Goal: Transaction & Acquisition: Purchase product/service

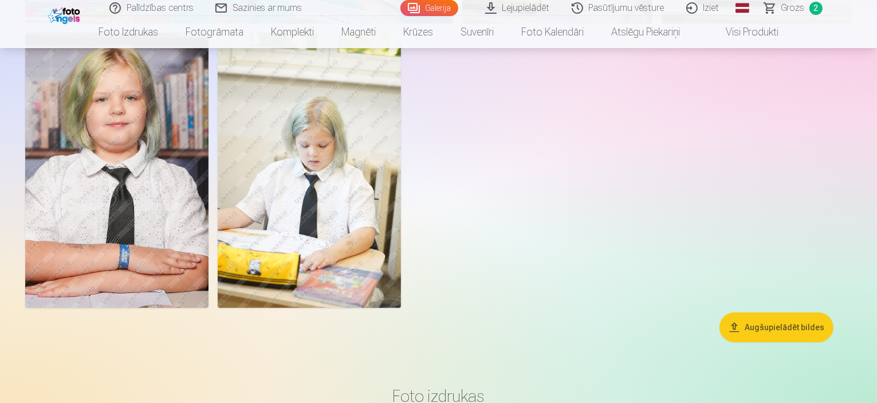
scroll to position [4174, 0]
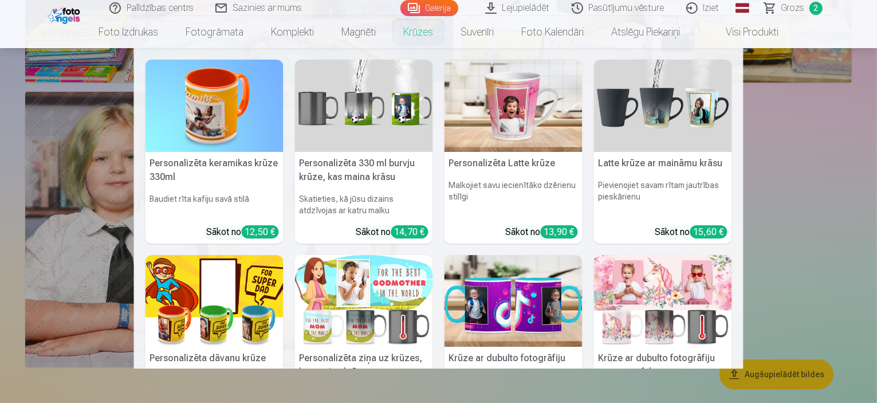
click at [509, 303] on img at bounding box center [513, 301] width 138 height 92
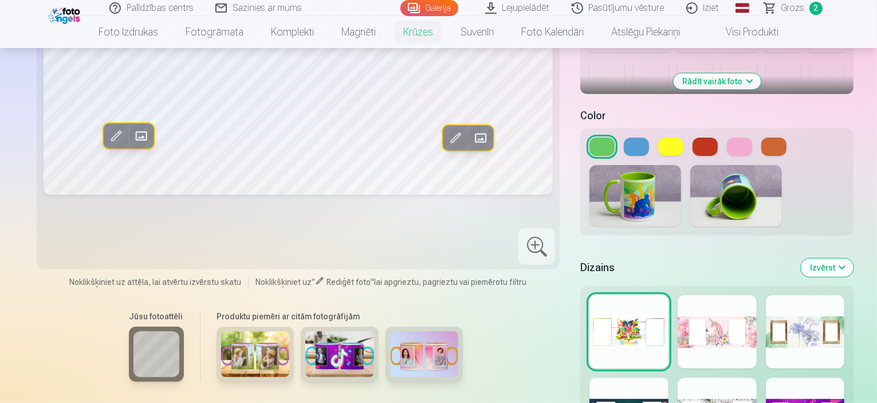
scroll to position [573, 0]
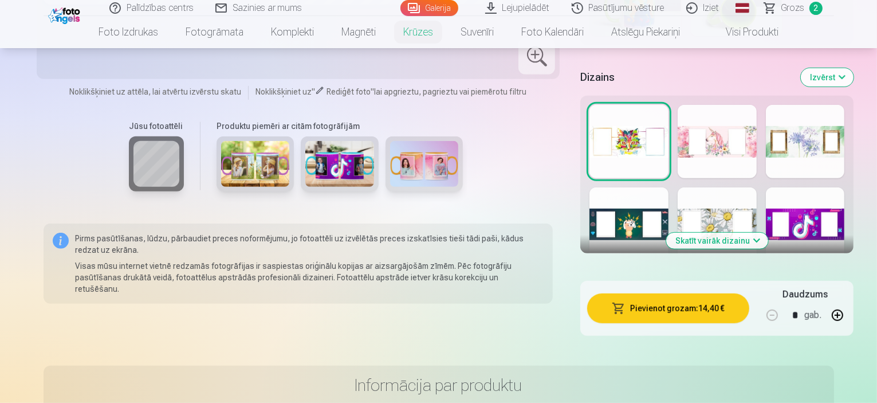
click at [720, 232] on button "Skatīt vairāk dizainu" at bounding box center [717, 240] width 102 height 16
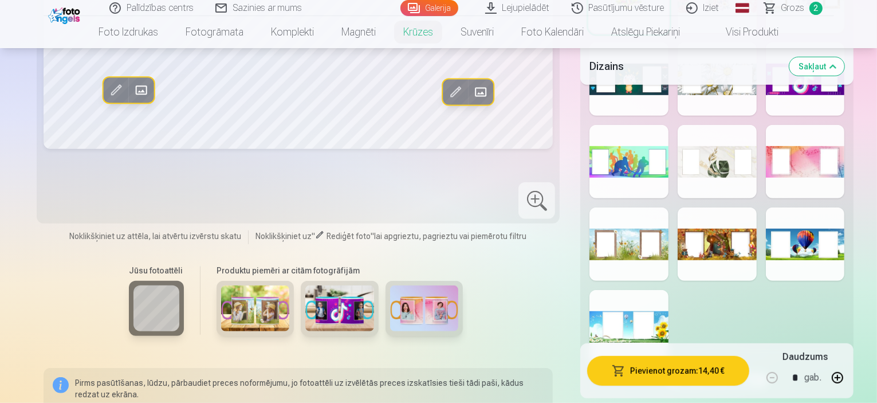
scroll to position [744, 0]
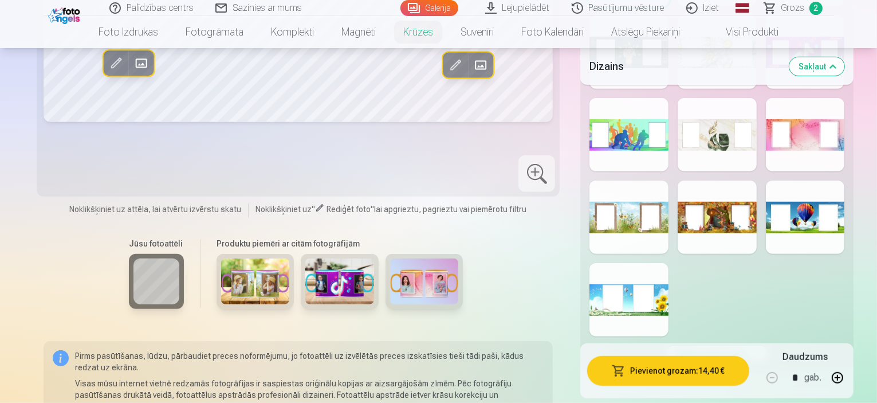
click at [700, 208] on div at bounding box center [716, 216] width 79 height 73
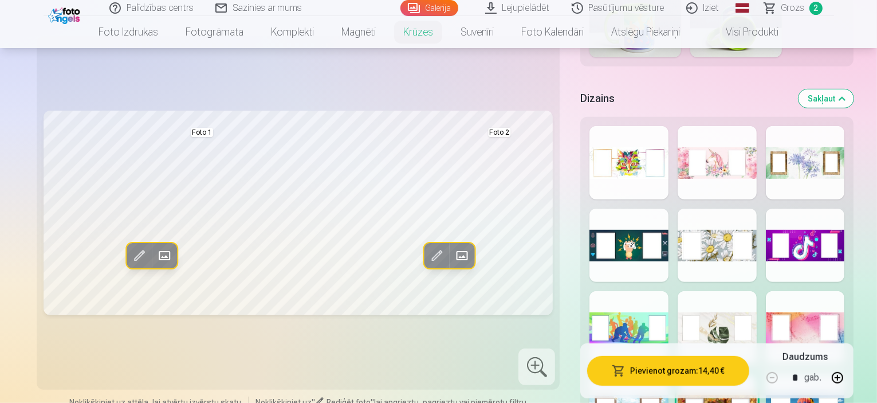
scroll to position [573, 0]
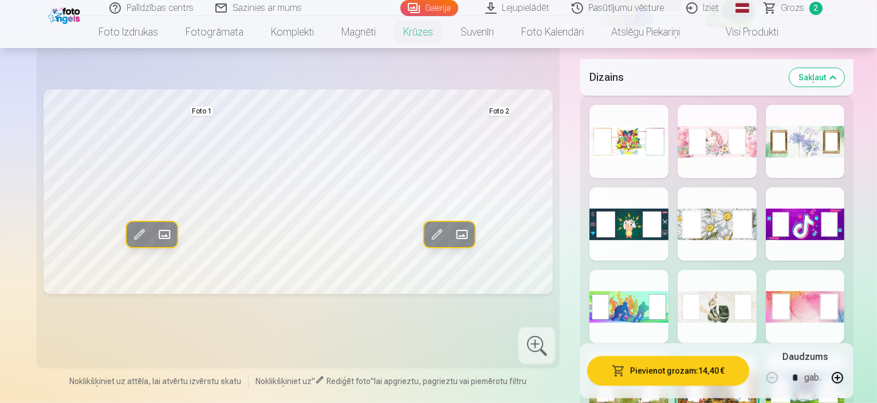
click at [594, 135] on div at bounding box center [628, 141] width 79 height 73
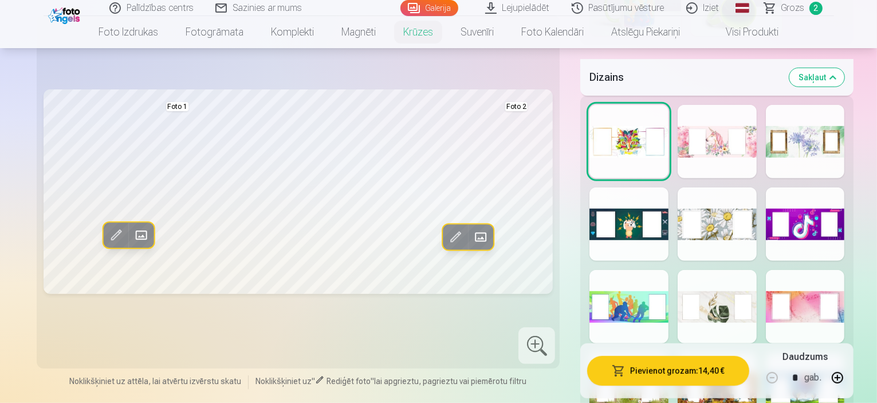
click at [704, 124] on div at bounding box center [716, 141] width 79 height 73
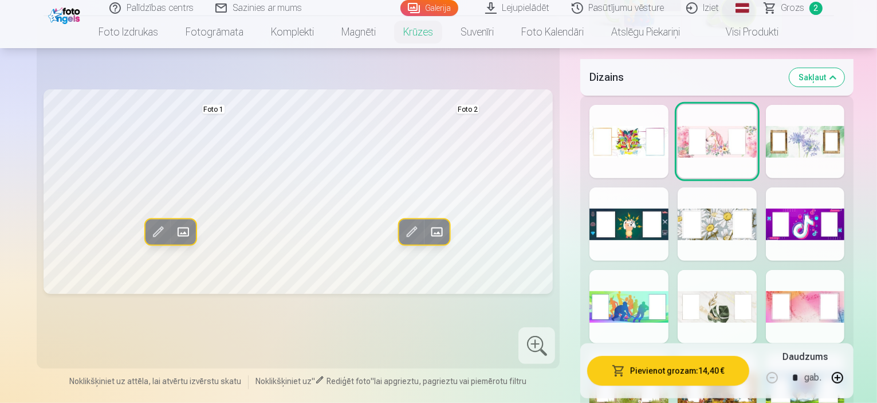
click at [817, 119] on div at bounding box center [805, 141] width 79 height 73
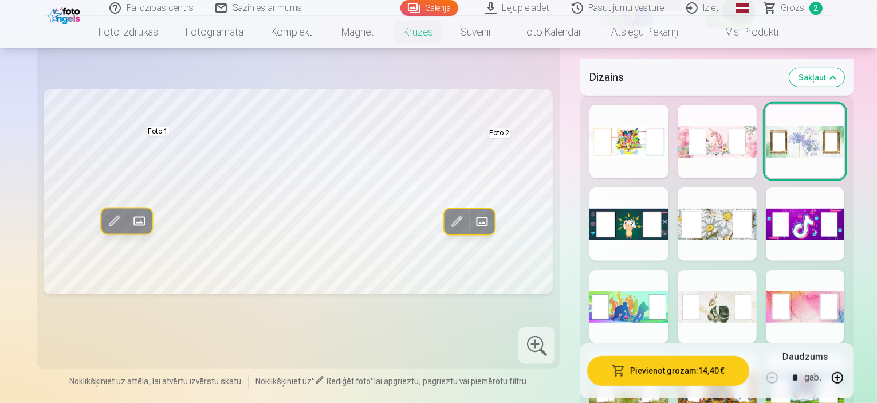
click at [596, 202] on div at bounding box center [628, 223] width 79 height 73
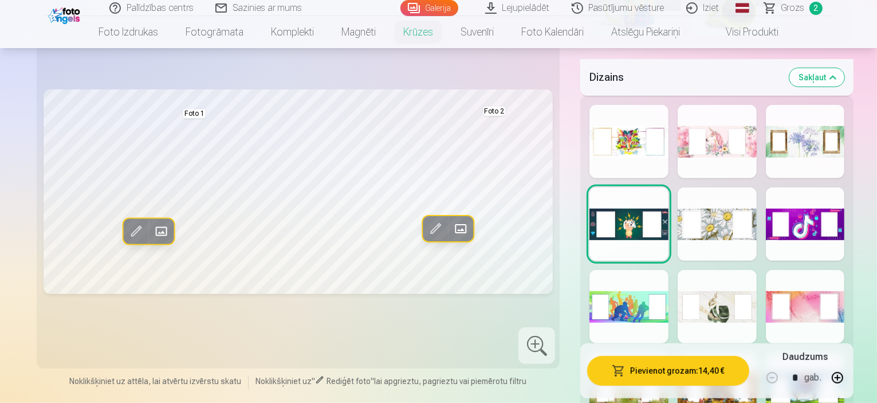
click at [701, 202] on div at bounding box center [716, 223] width 79 height 73
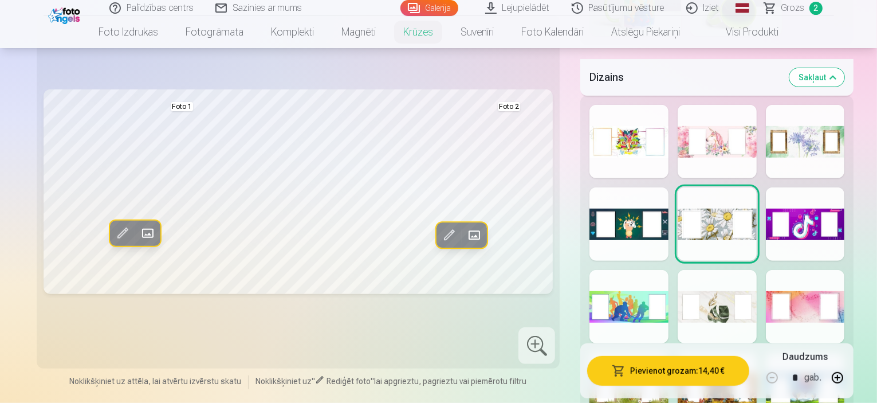
click at [811, 199] on div at bounding box center [805, 223] width 79 height 73
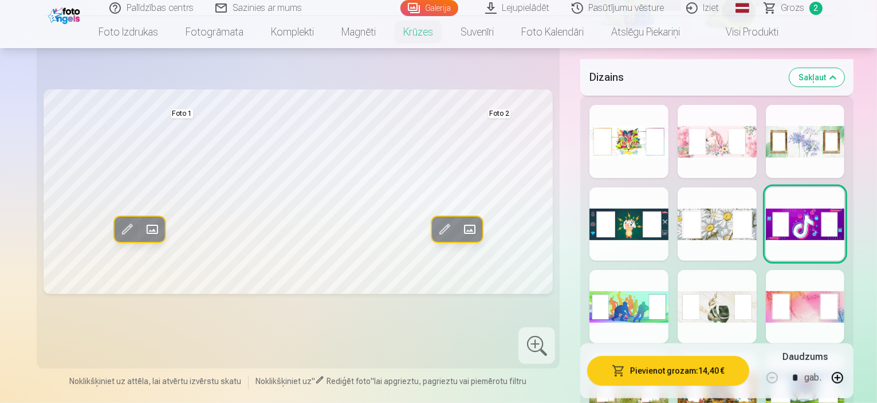
click at [696, 198] on div at bounding box center [716, 223] width 79 height 73
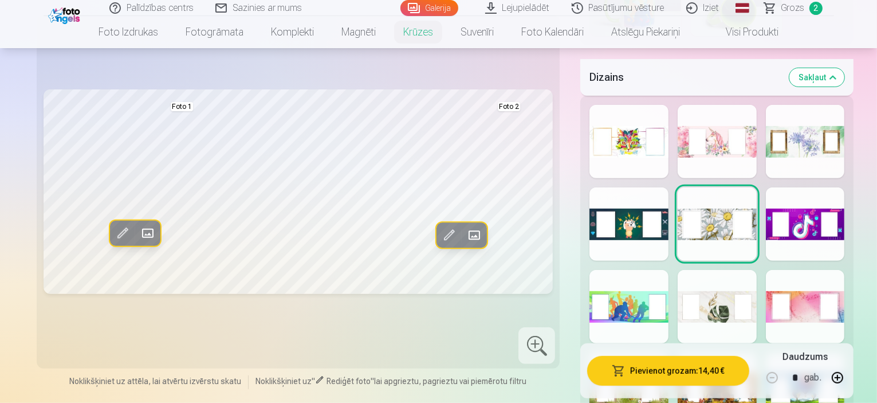
click at [589, 279] on div at bounding box center [628, 306] width 79 height 73
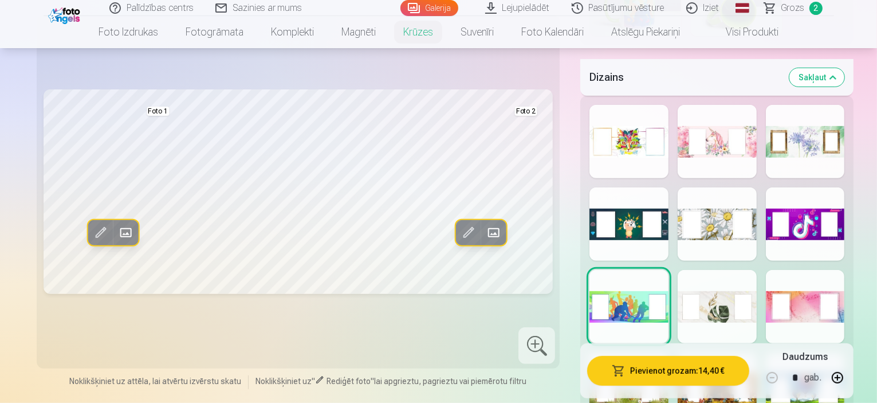
click at [705, 290] on div at bounding box center [716, 306] width 79 height 73
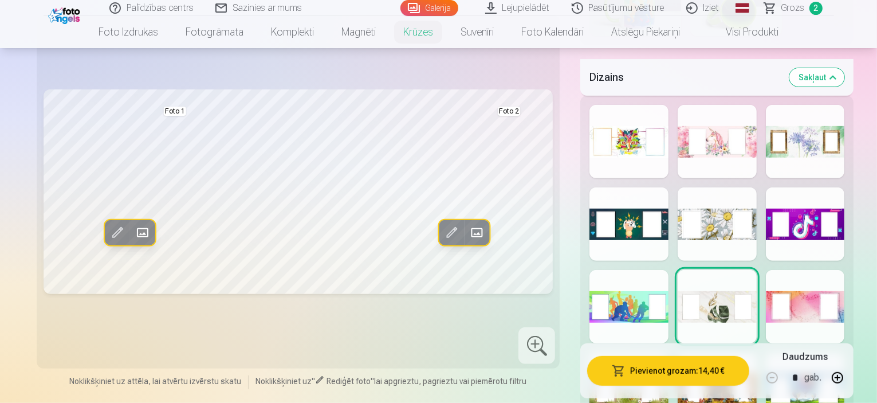
click at [819, 287] on div at bounding box center [805, 306] width 79 height 73
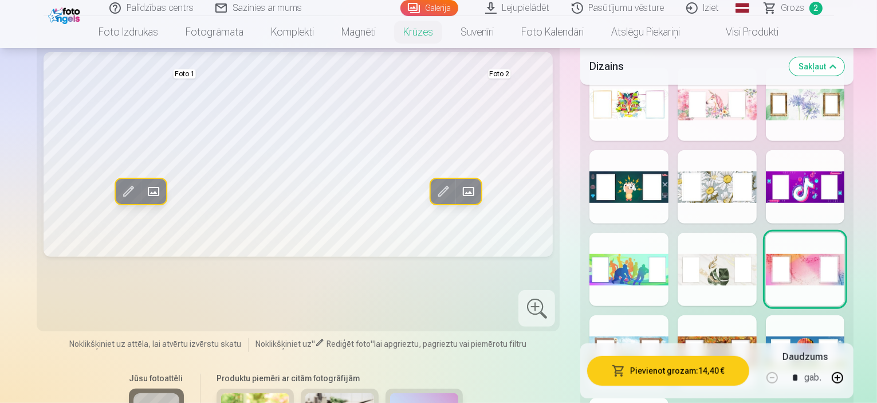
scroll to position [630, 0]
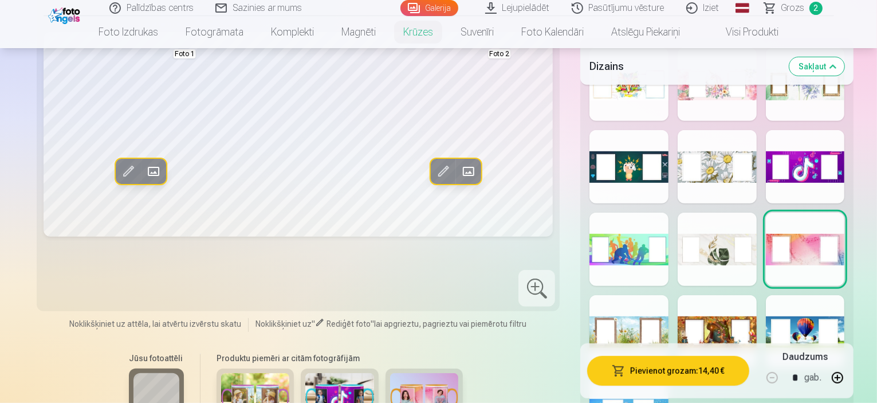
click at [598, 306] on div at bounding box center [628, 331] width 79 height 73
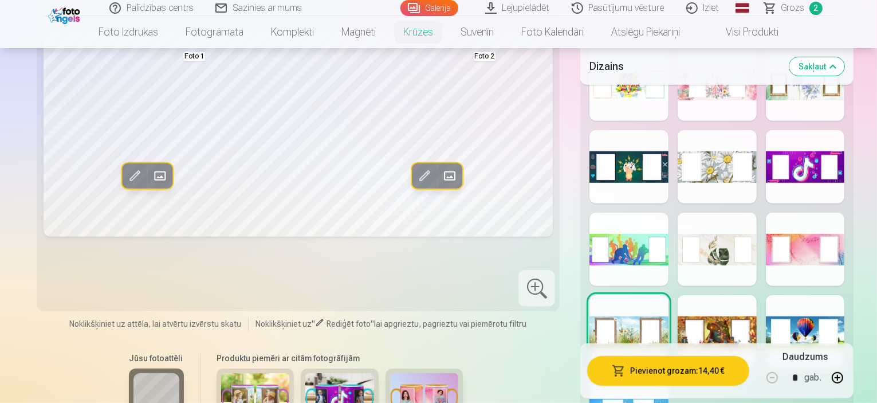
click at [708, 136] on div at bounding box center [716, 166] width 79 height 73
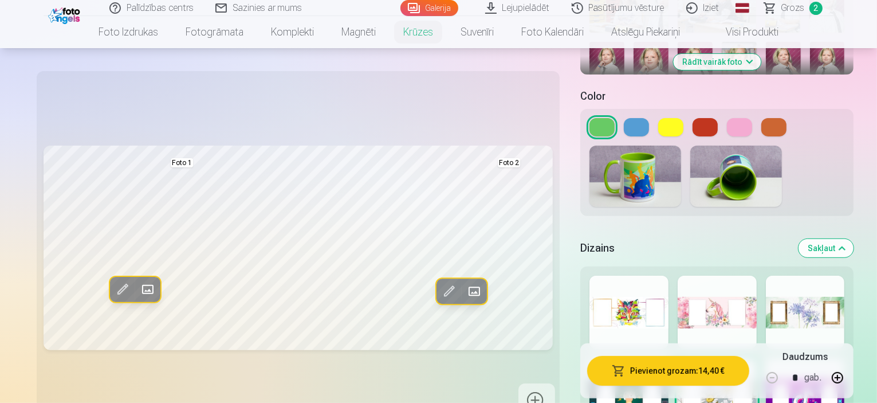
scroll to position [401, 0]
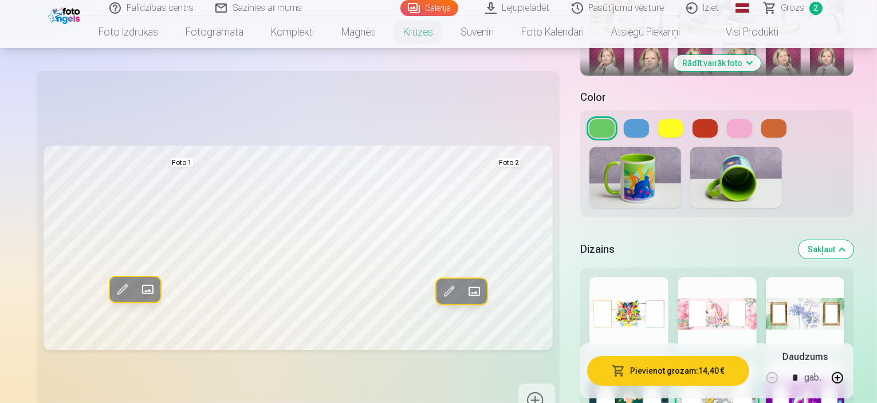
click at [624, 119] on button at bounding box center [636, 128] width 25 height 18
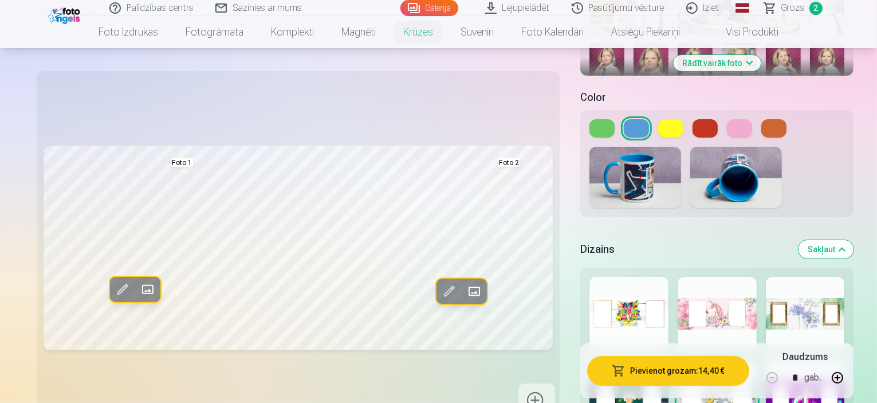
click at [113, 289] on span at bounding box center [122, 289] width 18 height 18
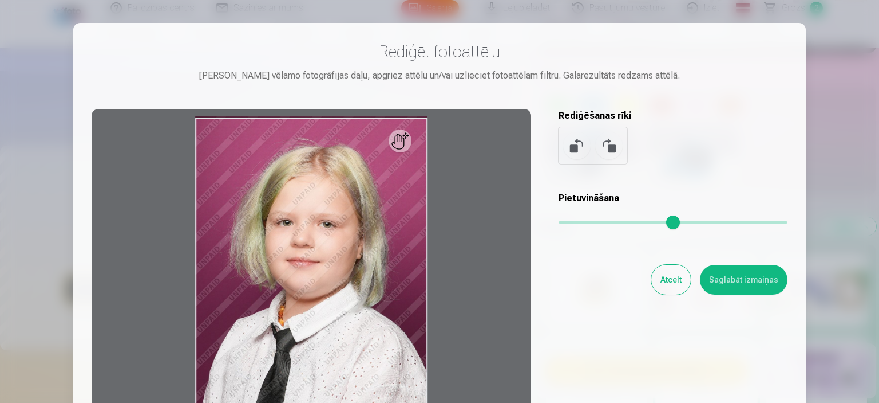
click at [656, 275] on button "Atcelt" at bounding box center [672, 280] width 40 height 30
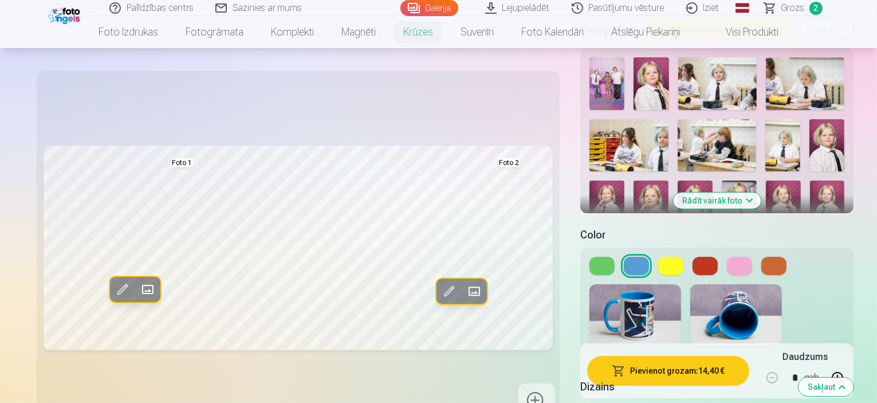
scroll to position [229, 0]
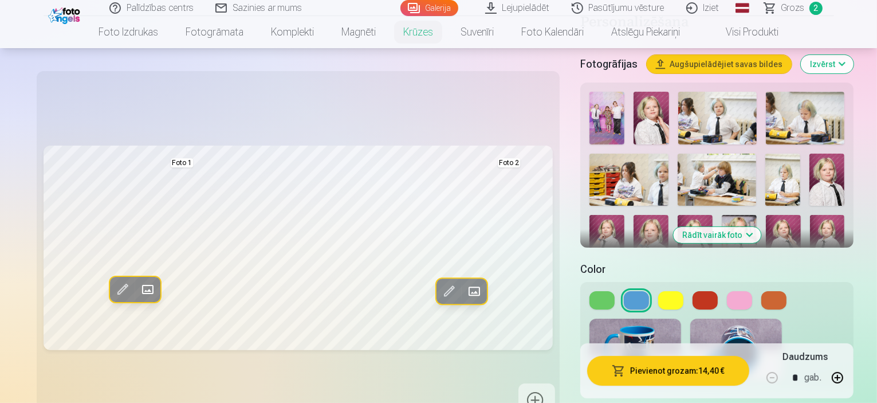
click at [756, 215] on img at bounding box center [738, 241] width 35 height 52
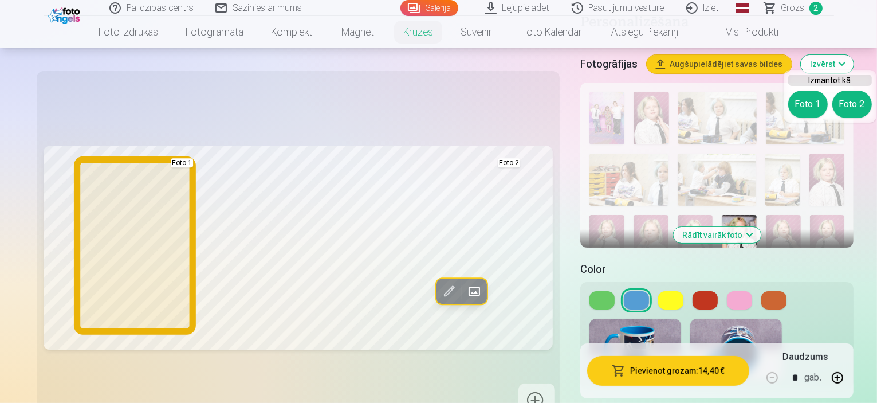
click at [795, 107] on button "Foto 1" at bounding box center [808, 103] width 40 height 27
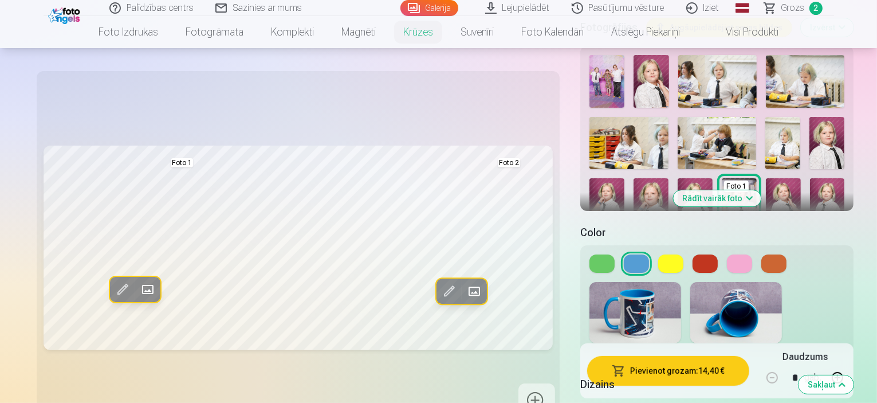
scroll to position [286, 0]
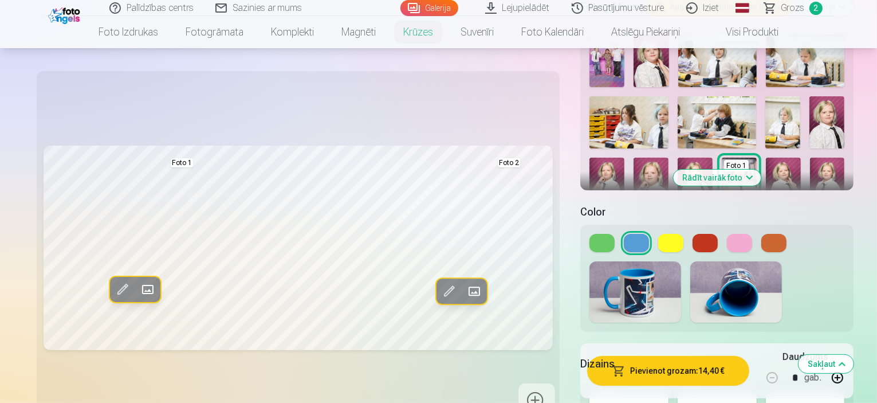
click at [845, 219] on img at bounding box center [823, 251] width 44 height 65
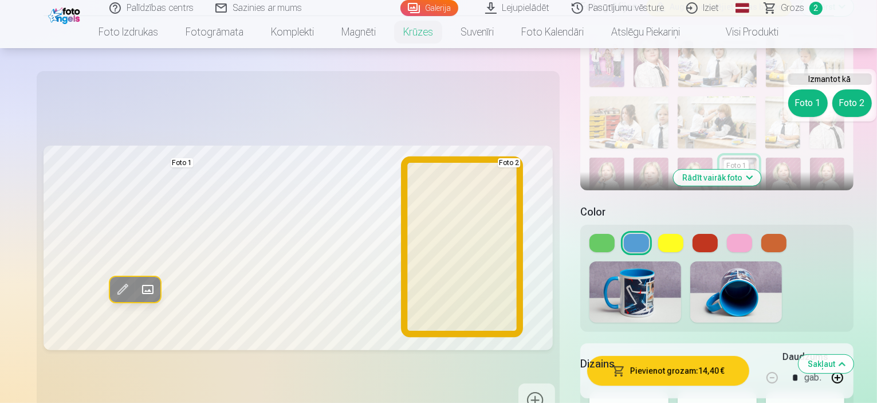
click at [850, 107] on button "Foto 2" at bounding box center [852, 102] width 40 height 27
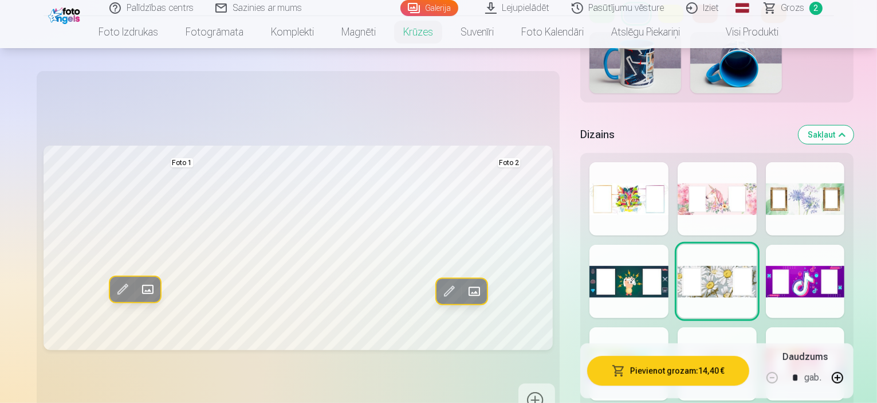
scroll to position [630, 0]
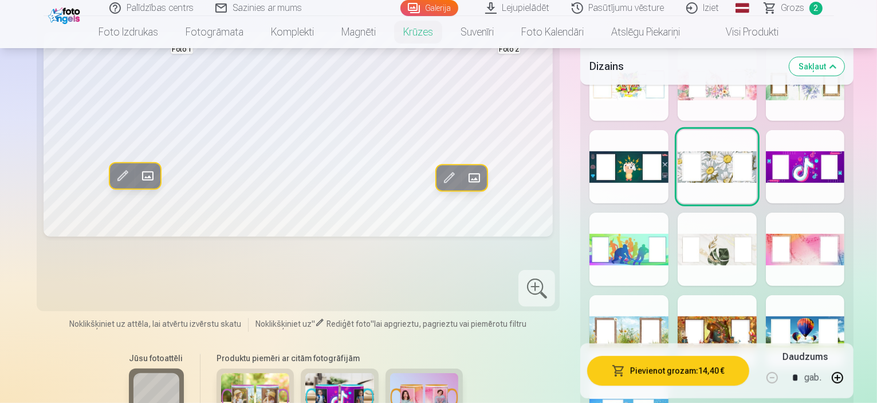
click at [818, 225] on div at bounding box center [805, 248] width 79 height 73
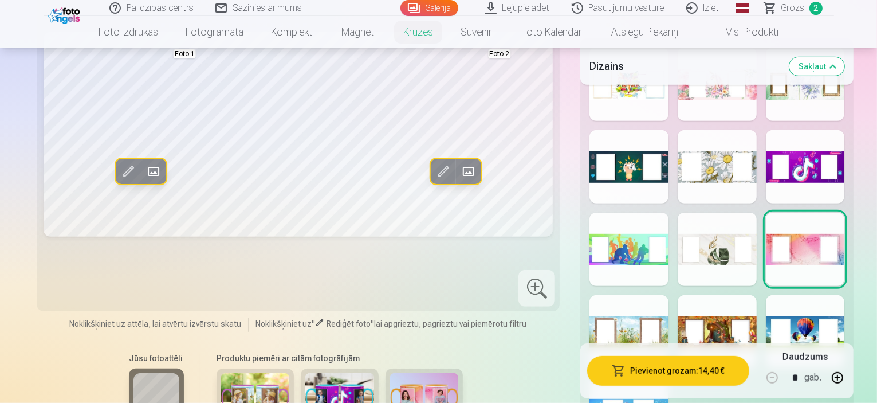
scroll to position [573, 0]
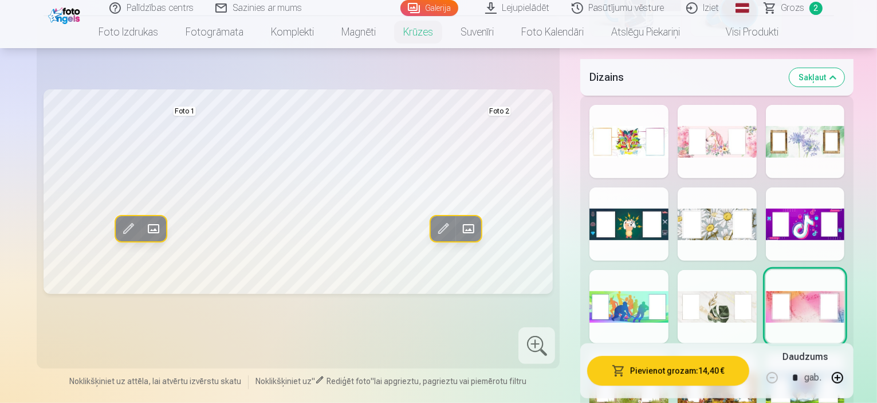
click at [824, 198] on div at bounding box center [805, 223] width 79 height 73
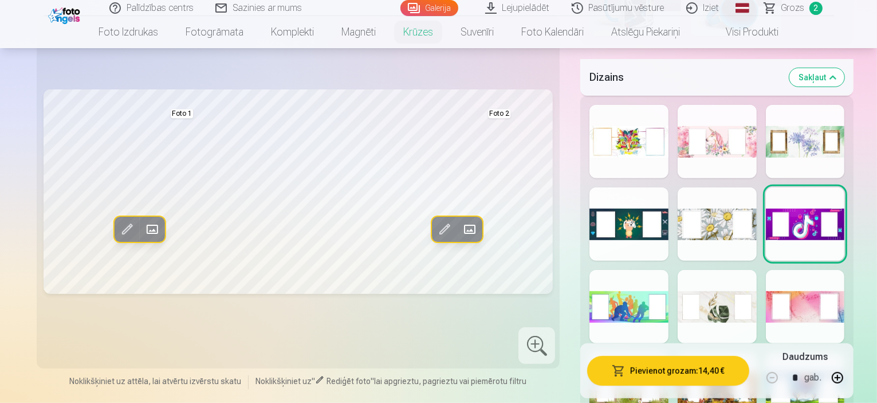
click at [820, 116] on div at bounding box center [805, 141] width 79 height 73
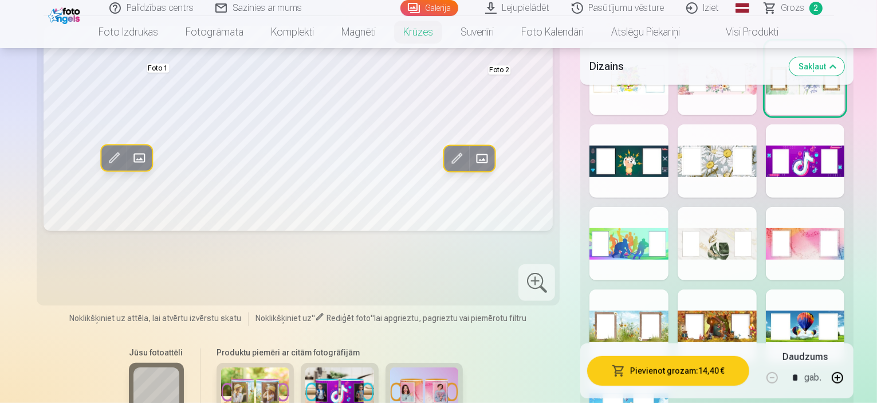
scroll to position [687, 0]
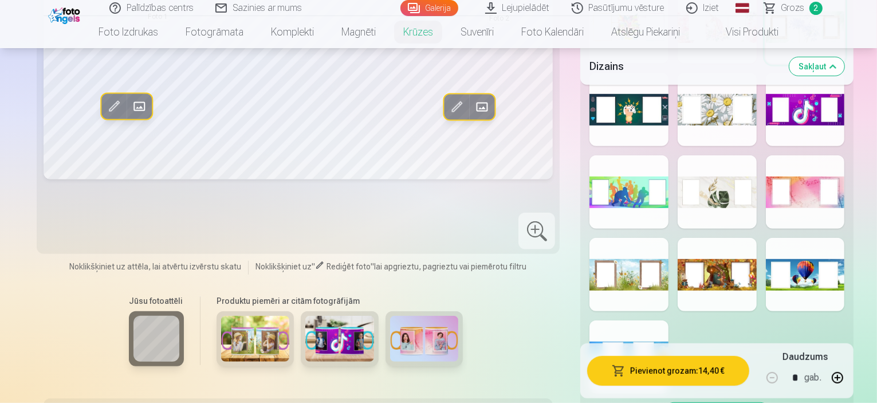
click at [808, 163] on div at bounding box center [805, 191] width 79 height 73
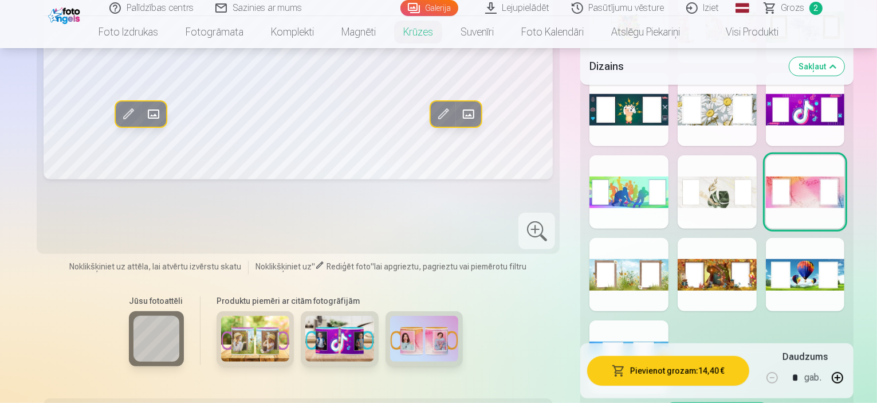
click at [811, 258] on div at bounding box center [805, 274] width 79 height 73
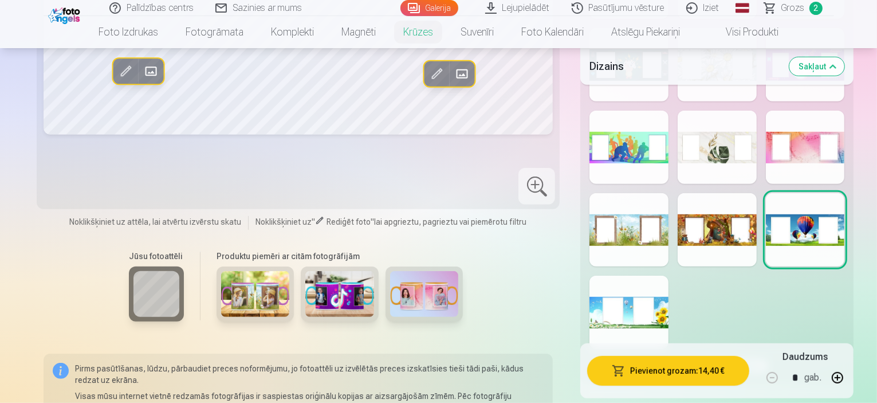
scroll to position [744, 0]
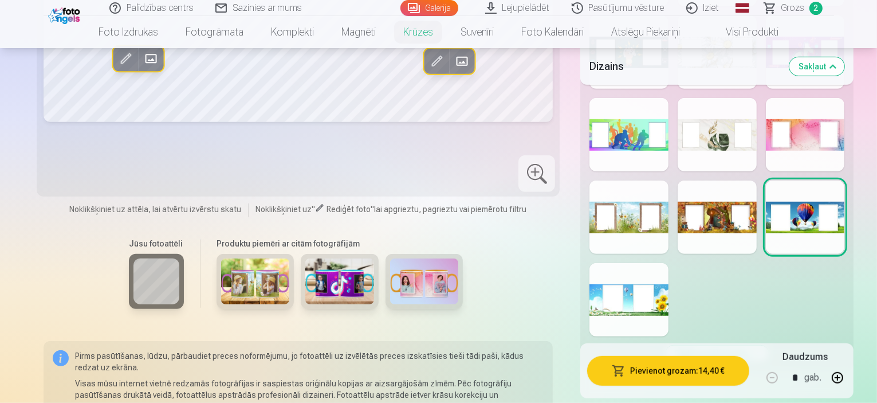
click at [597, 269] on div at bounding box center [628, 299] width 79 height 73
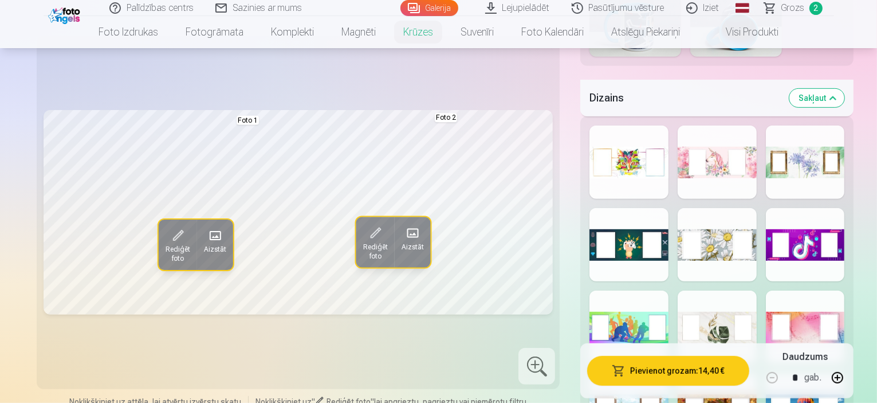
scroll to position [573, 0]
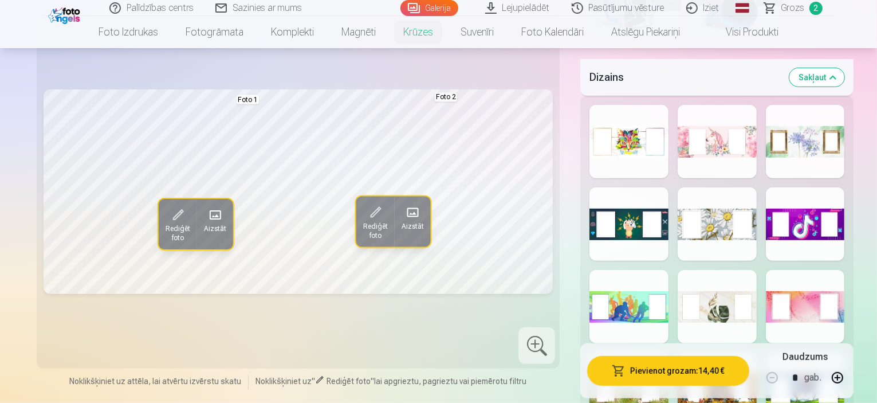
click at [598, 119] on div at bounding box center [628, 141] width 79 height 73
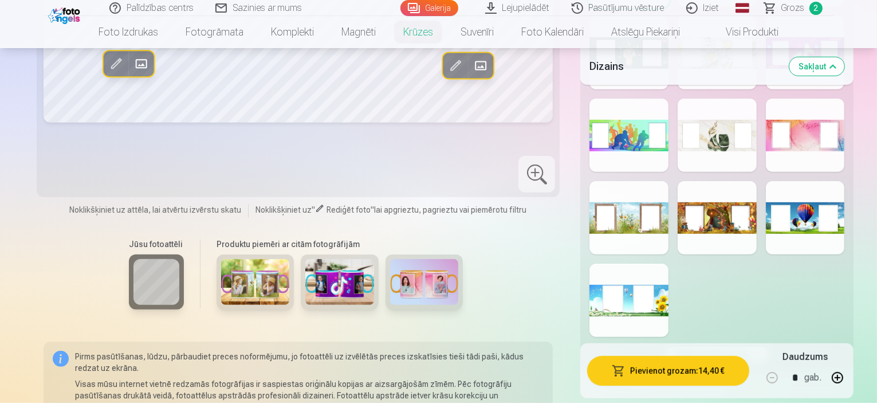
scroll to position [744, 0]
click at [597, 275] on div at bounding box center [628, 299] width 79 height 73
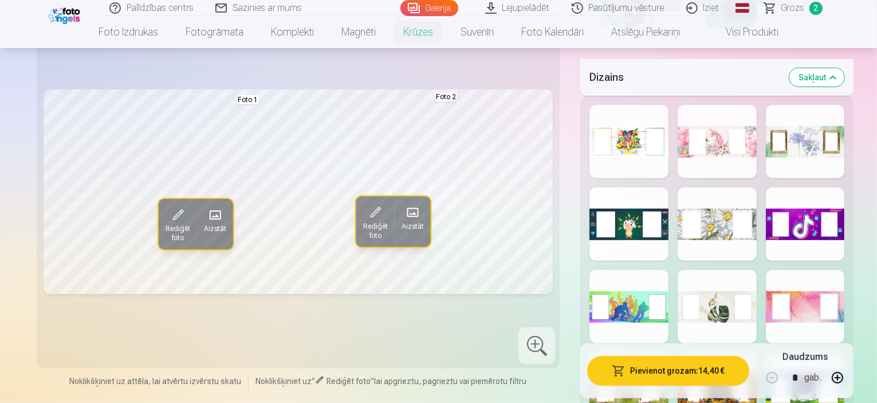
scroll to position [630, 0]
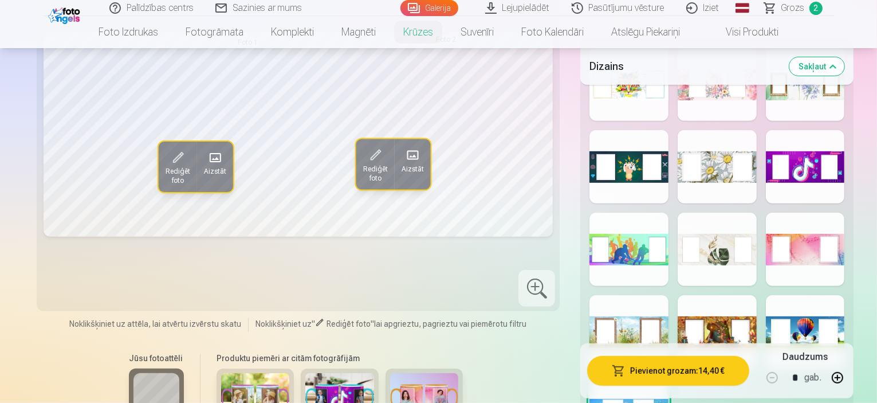
click at [593, 299] on div at bounding box center [628, 331] width 79 height 73
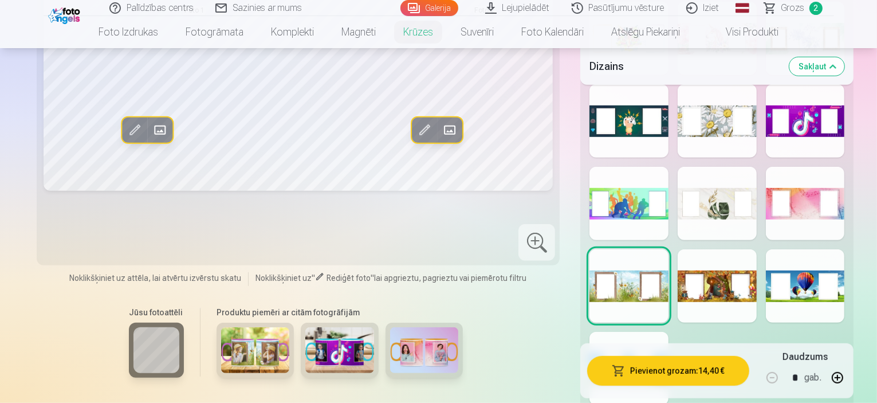
scroll to position [744, 0]
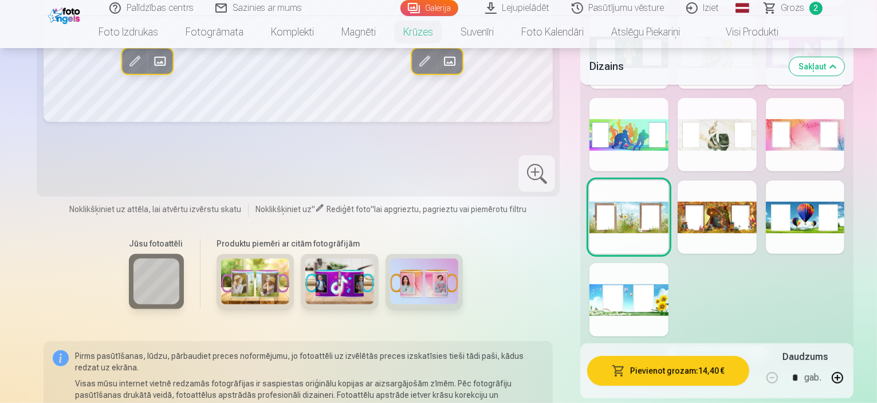
click at [595, 277] on div at bounding box center [628, 299] width 79 height 73
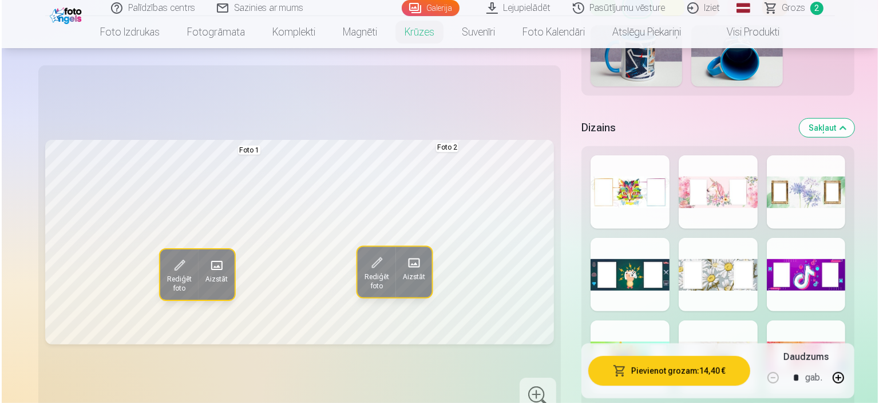
scroll to position [515, 0]
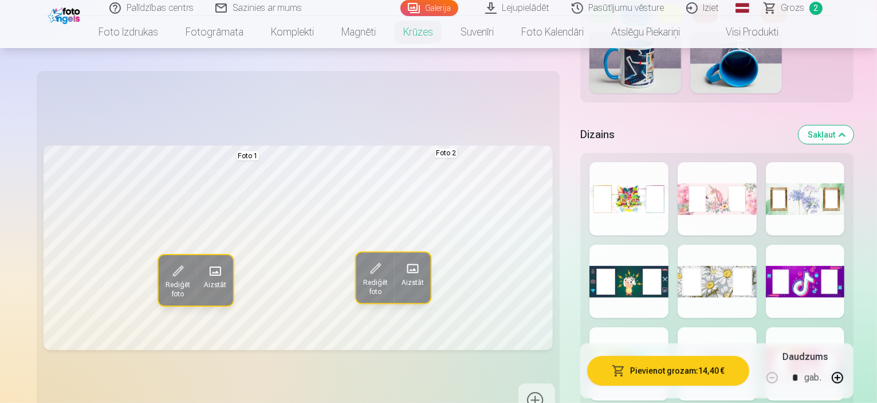
click at [641, 367] on button "Pievienot grozam : 14,40 €" at bounding box center [667, 371] width 161 height 30
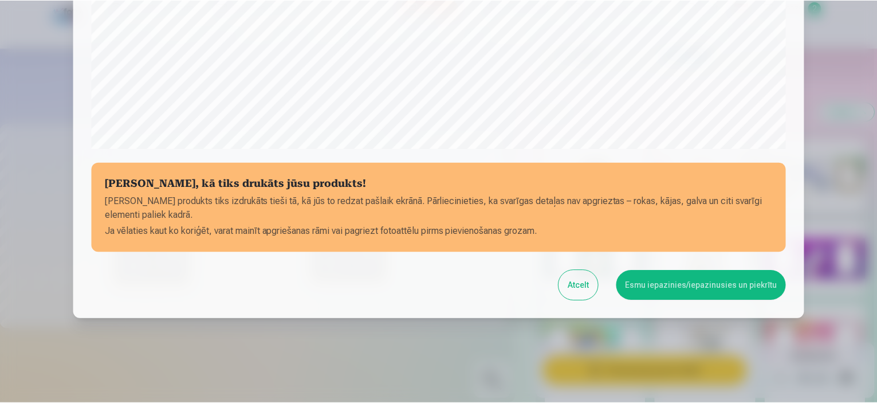
scroll to position [421, 0]
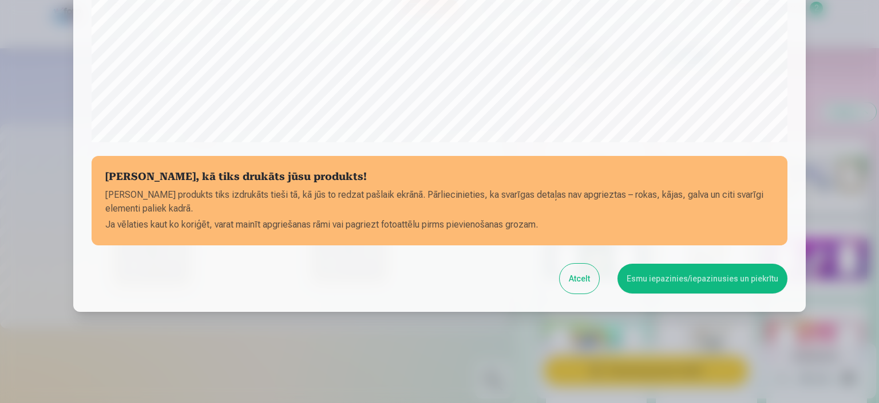
drag, startPoint x: 735, startPoint y: 274, endPoint x: 731, endPoint y: 265, distance: 10.5
click at [733, 269] on button "Esmu iepazinies/iepazinusies un piekrītu" at bounding box center [703, 278] width 170 height 30
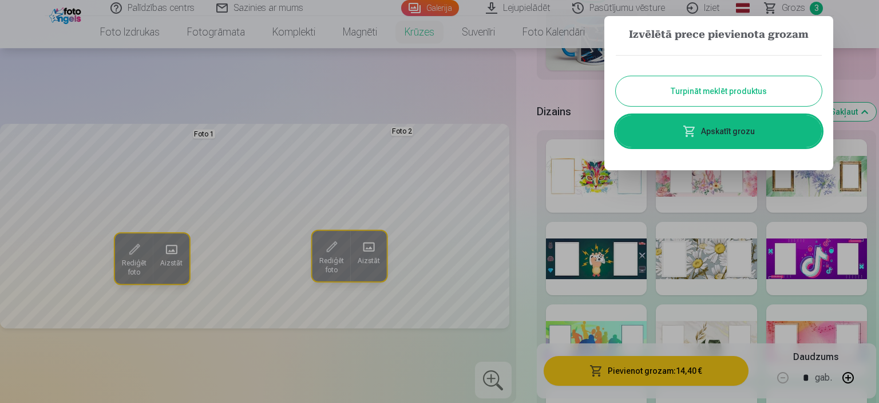
click at [721, 133] on link "Apskatīt grozu" at bounding box center [719, 131] width 206 height 32
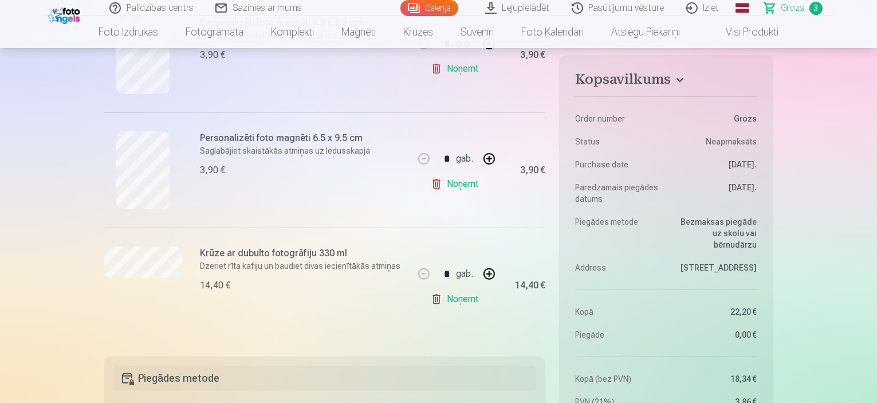
scroll to position [286, 0]
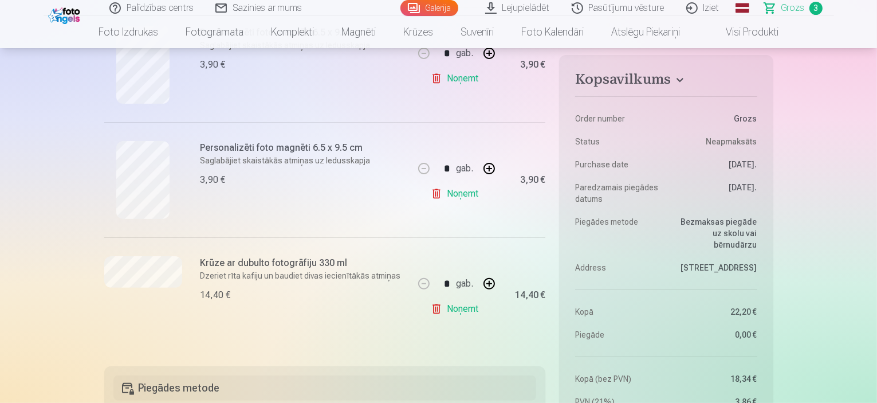
click at [490, 169] on button "button" at bounding box center [488, 168] width 27 height 27
type input "*"
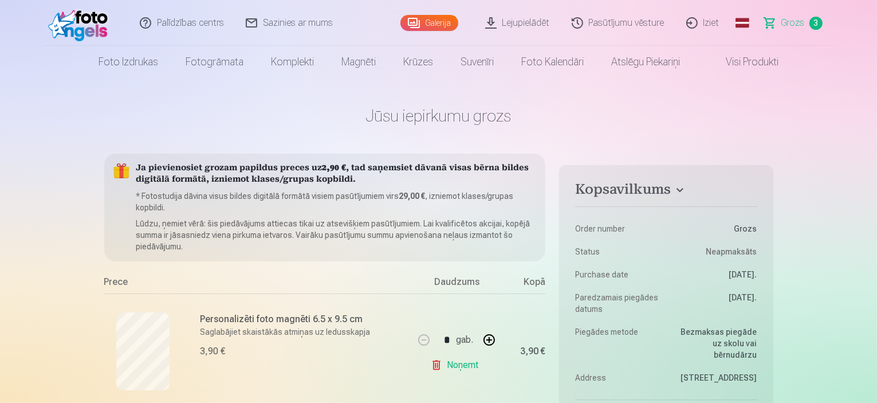
scroll to position [0, 0]
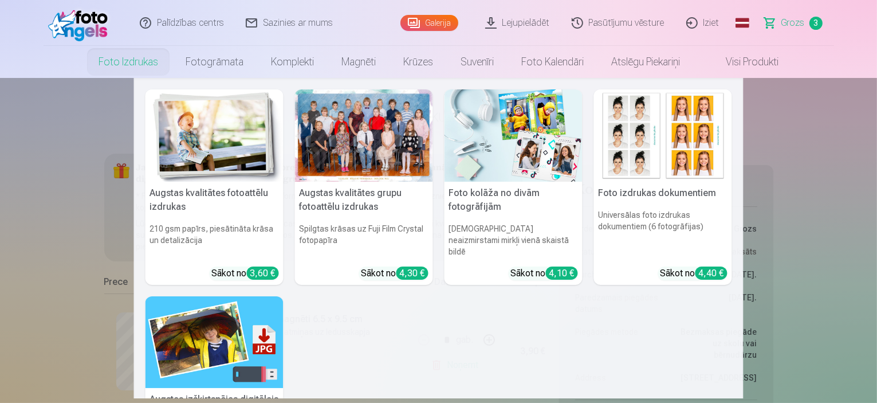
click at [117, 66] on link "Foto izdrukas" at bounding box center [128, 62] width 87 height 32
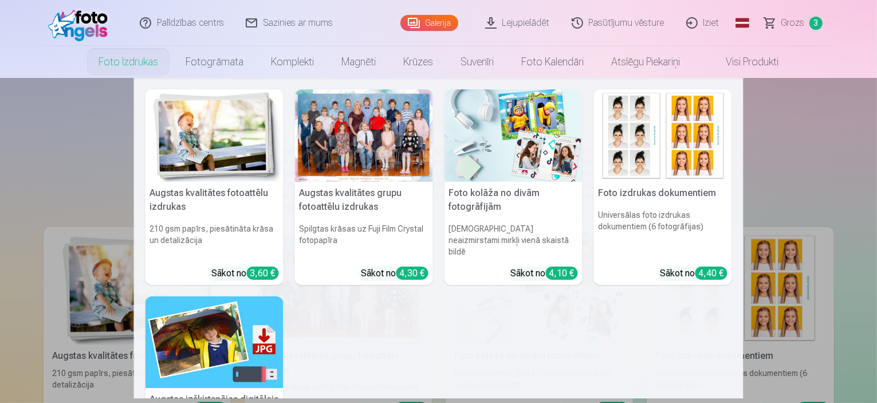
click at [215, 147] on img at bounding box center [214, 135] width 138 height 92
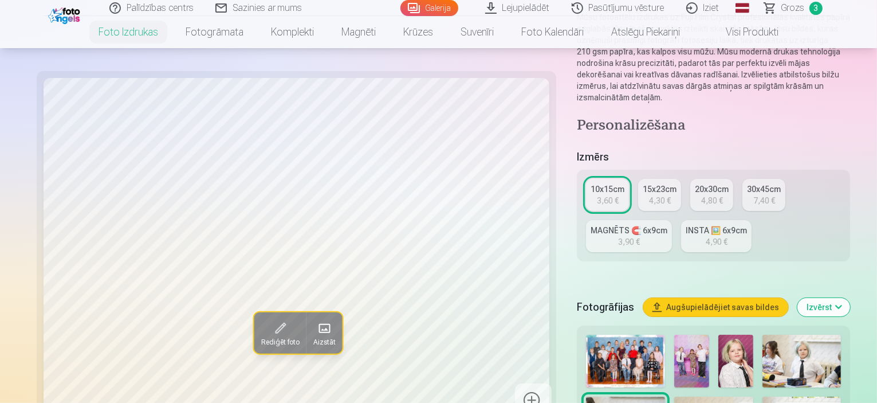
scroll to position [172, 0]
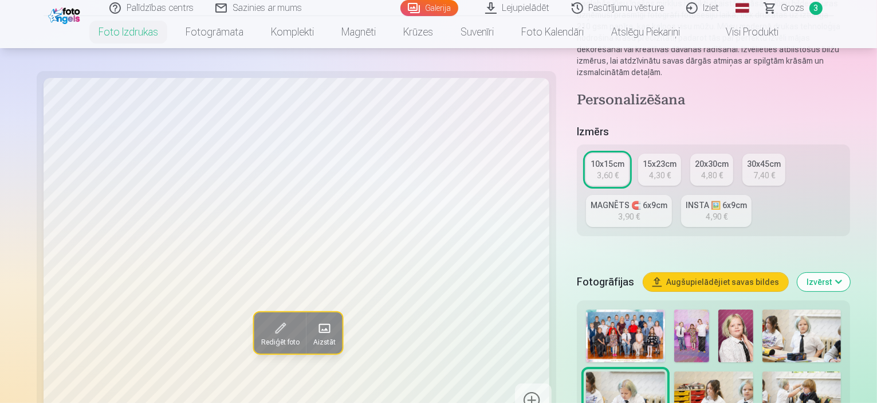
click at [674, 309] on img at bounding box center [691, 335] width 35 height 53
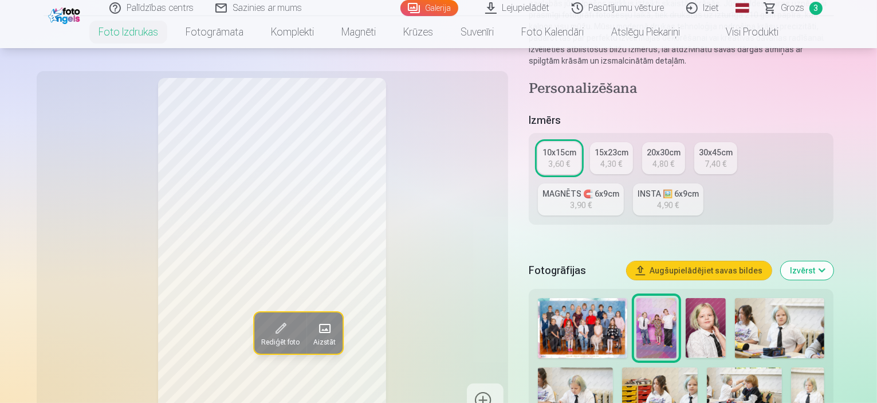
click at [687, 298] on img at bounding box center [705, 328] width 40 height 60
click at [735, 298] on img at bounding box center [780, 328] width 90 height 60
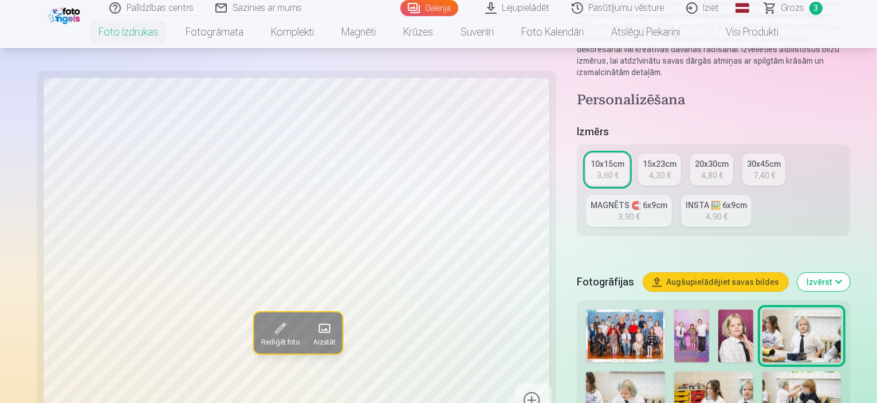
click at [665, 371] on img at bounding box center [625, 397] width 79 height 53
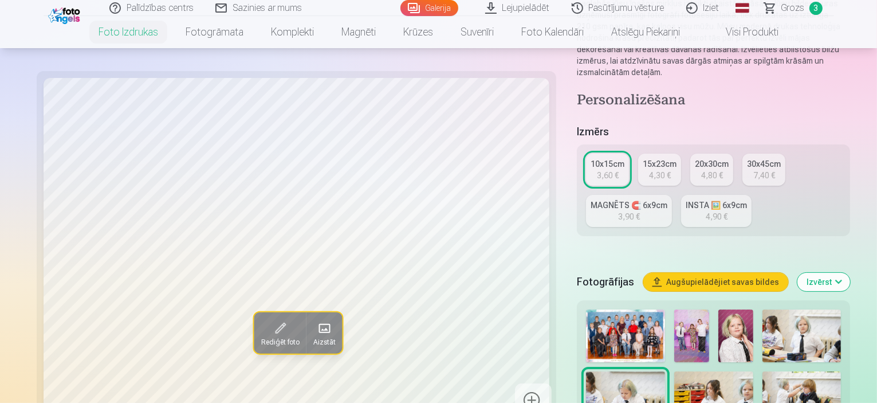
click at [674, 371] on img at bounding box center [713, 397] width 79 height 53
click at [762, 371] on img at bounding box center [801, 397] width 79 height 53
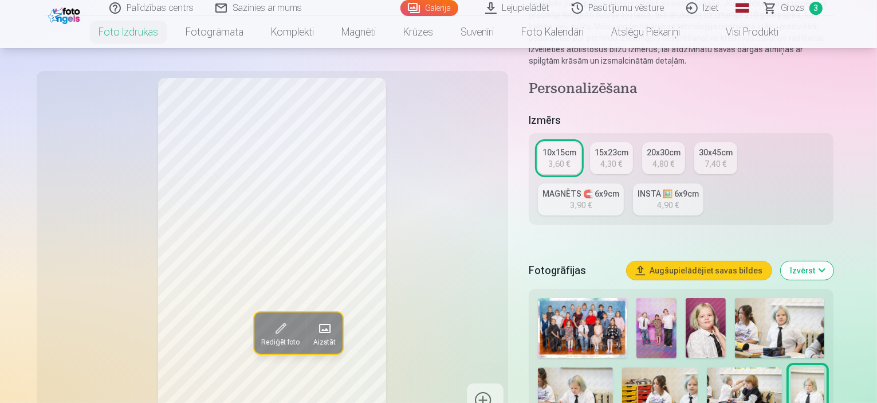
click at [633, 183] on link "INSTA 🖼️ 6x9cm 4,90 €" at bounding box center [668, 199] width 70 height 32
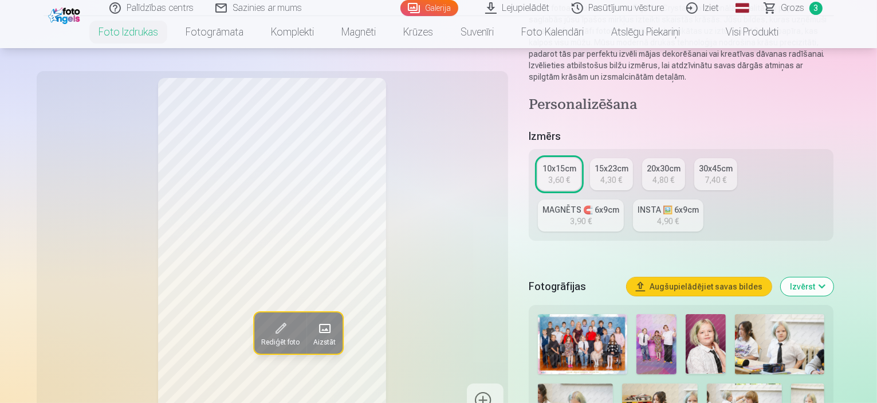
scroll to position [172, 0]
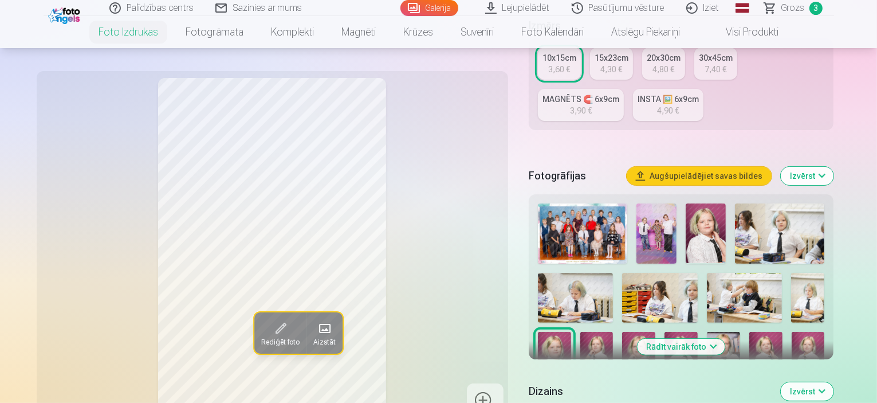
scroll to position [286, 0]
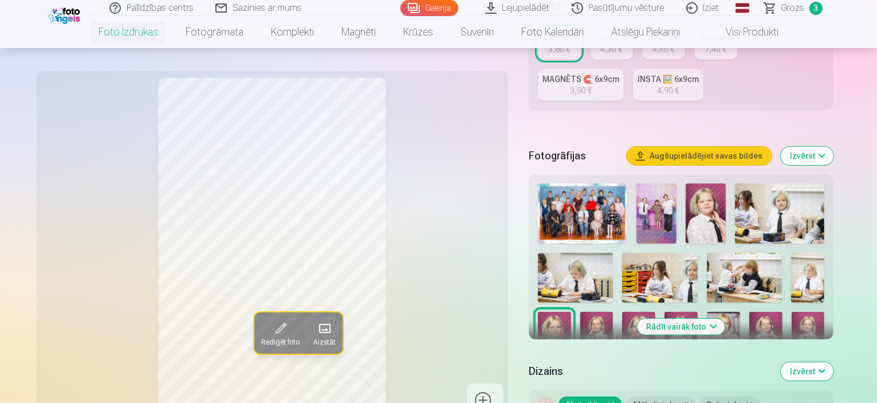
click at [691, 183] on img at bounding box center [705, 213] width 40 height 60
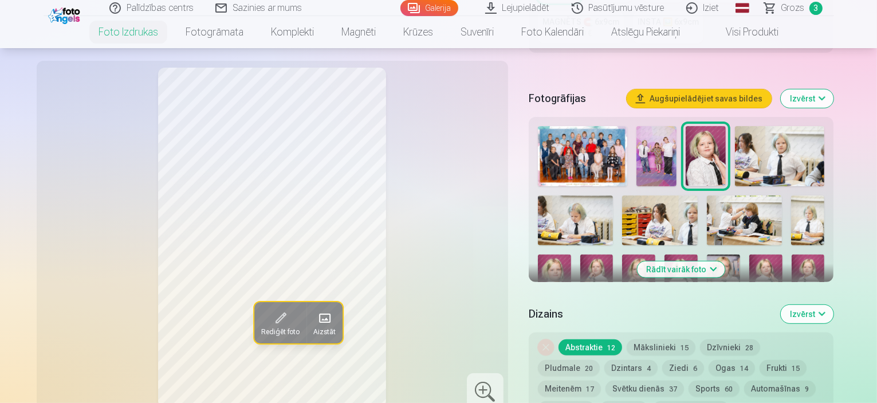
scroll to position [401, 0]
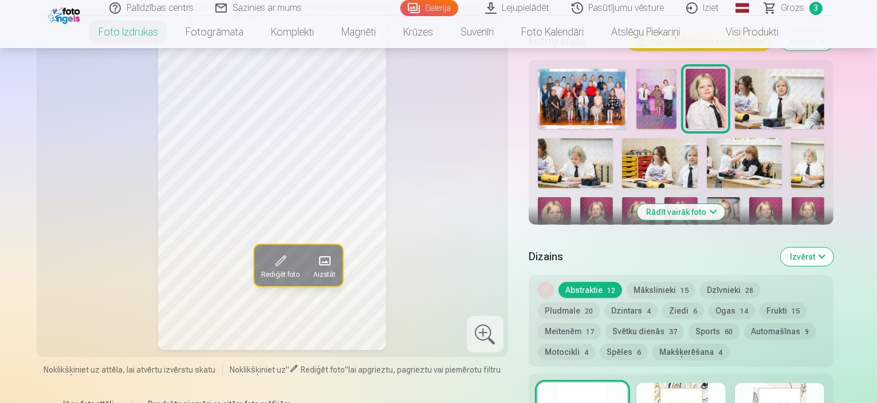
click at [717, 204] on button "Rādīt vairāk foto" at bounding box center [681, 212] width 88 height 16
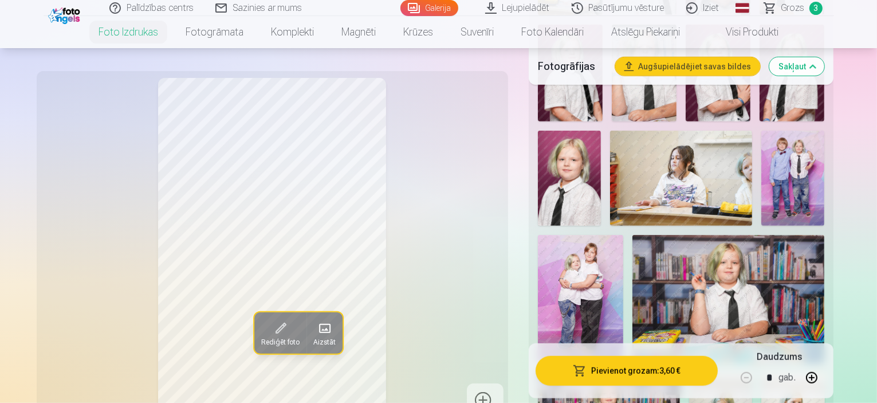
scroll to position [802, 0]
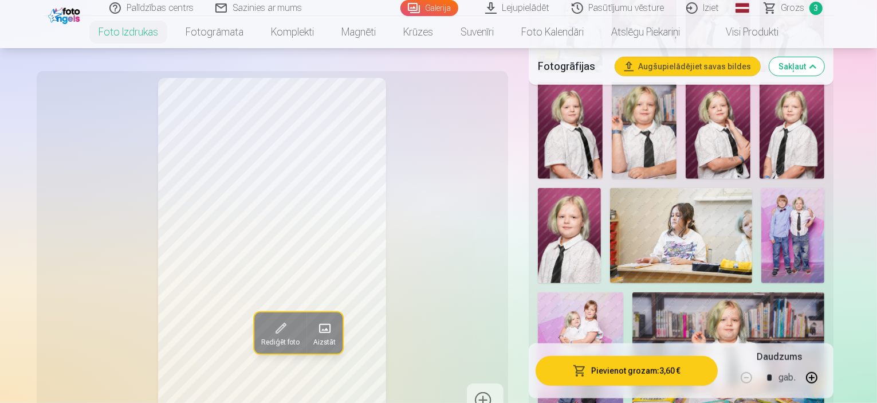
click at [761, 200] on img at bounding box center [792, 235] width 63 height 95
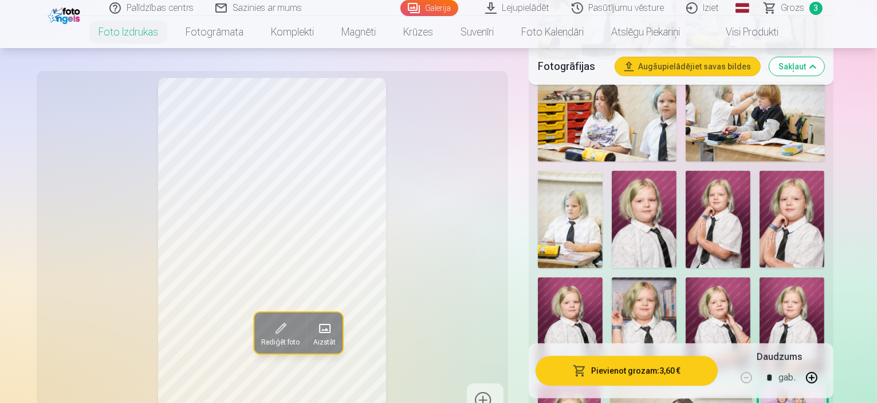
scroll to position [573, 0]
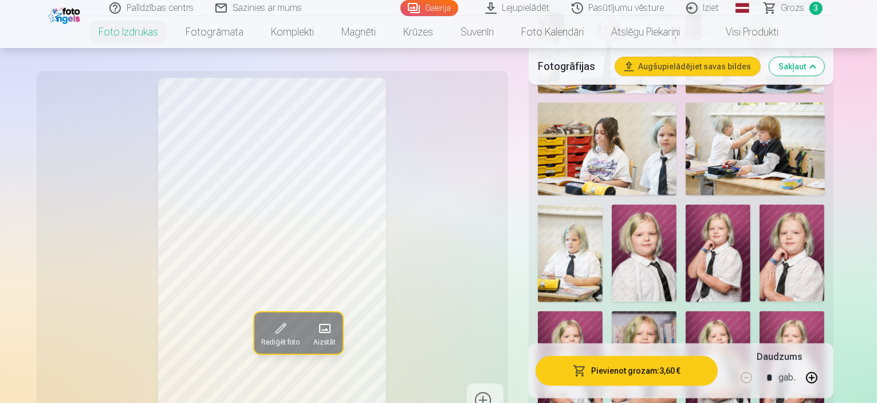
click at [612, 220] on img at bounding box center [644, 252] width 65 height 97
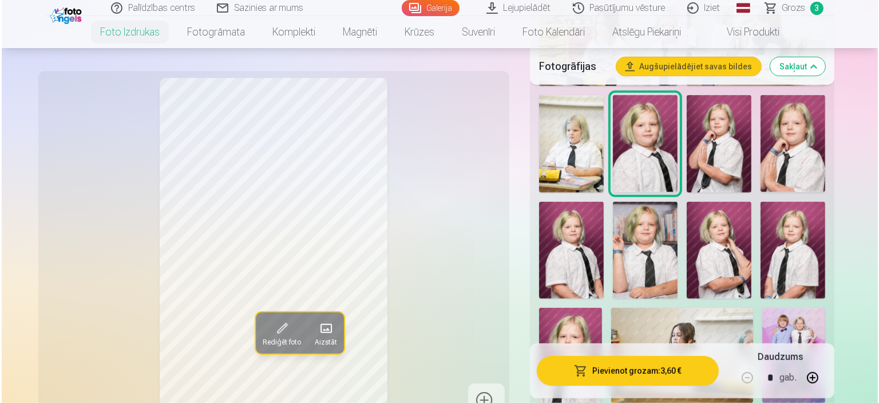
scroll to position [687, 0]
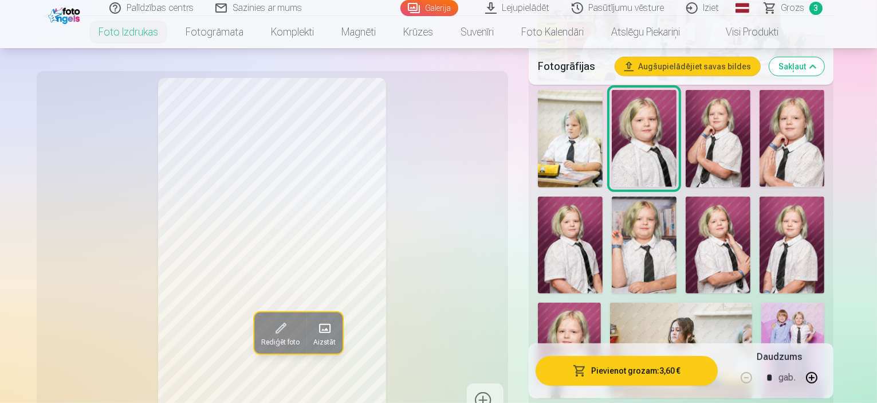
click at [638, 372] on button "Pievienot grozam : 3,60 €" at bounding box center [626, 371] width 183 height 30
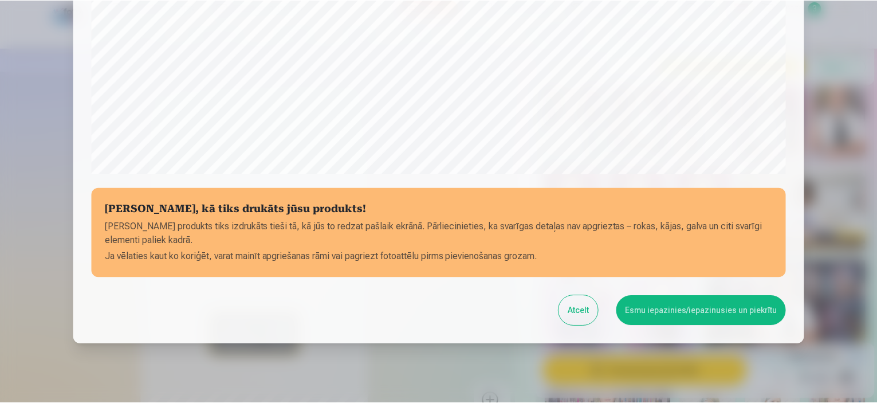
scroll to position [421, 0]
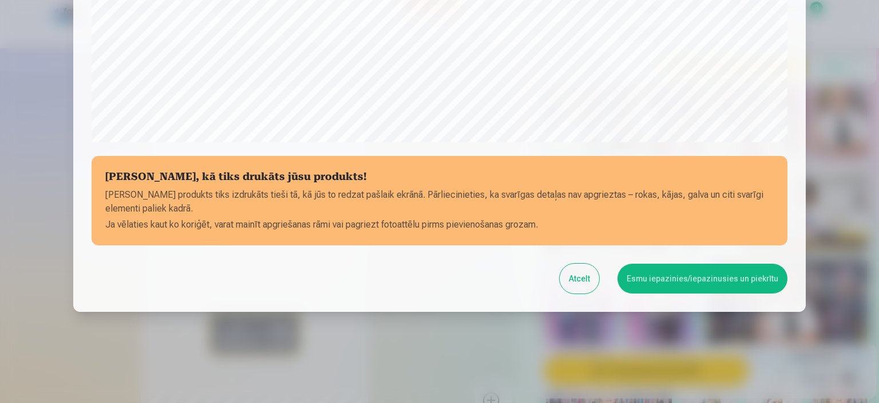
click at [704, 270] on button "Esmu iepazinies/iepazinusies un piekrītu" at bounding box center [703, 278] width 170 height 30
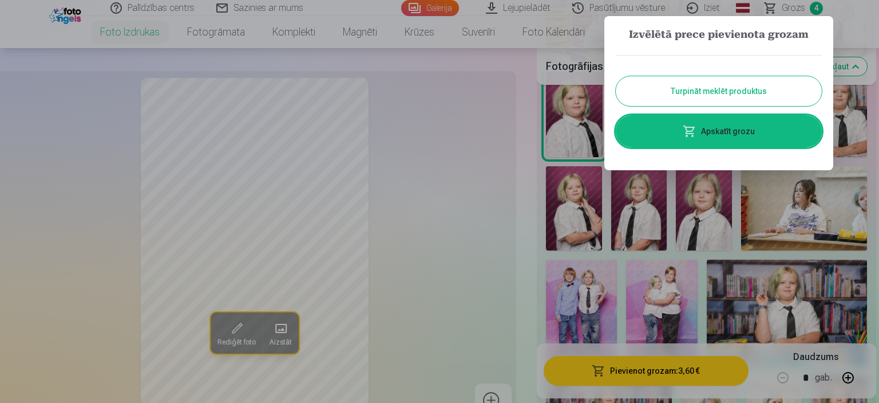
click at [717, 127] on link "Apskatīt grozu" at bounding box center [719, 131] width 206 height 32
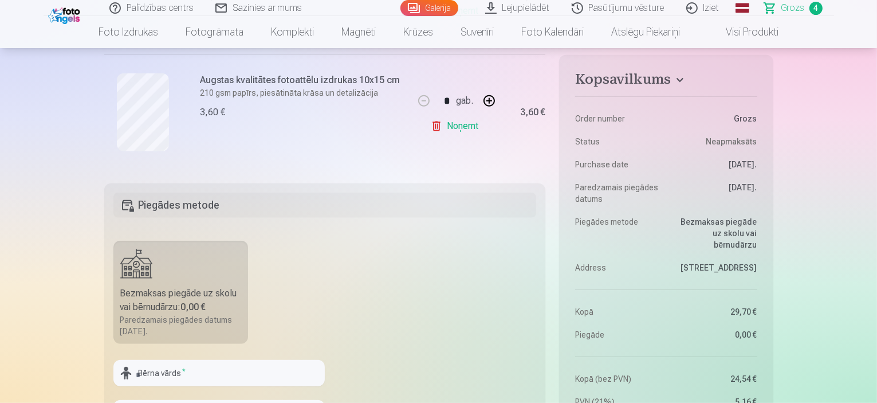
scroll to position [687, 0]
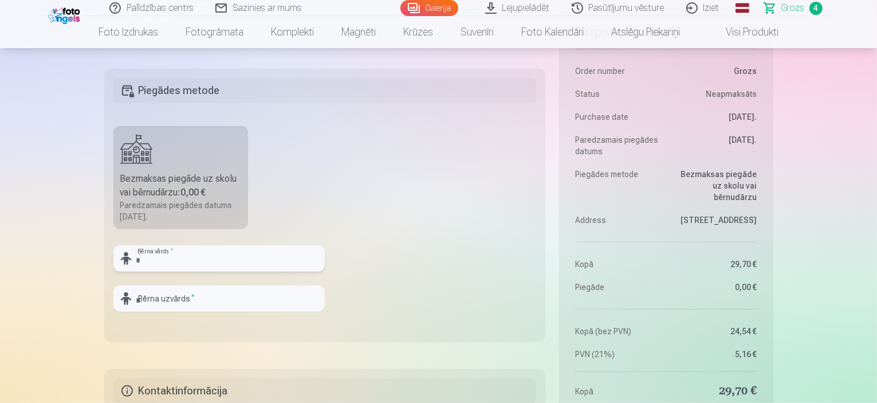
drag, startPoint x: 203, startPoint y: 259, endPoint x: 176, endPoint y: 261, distance: 27.5
click at [198, 256] on input "text" at bounding box center [218, 258] width 211 height 26
type input "**********"
click at [154, 301] on input "text" at bounding box center [218, 298] width 211 height 26
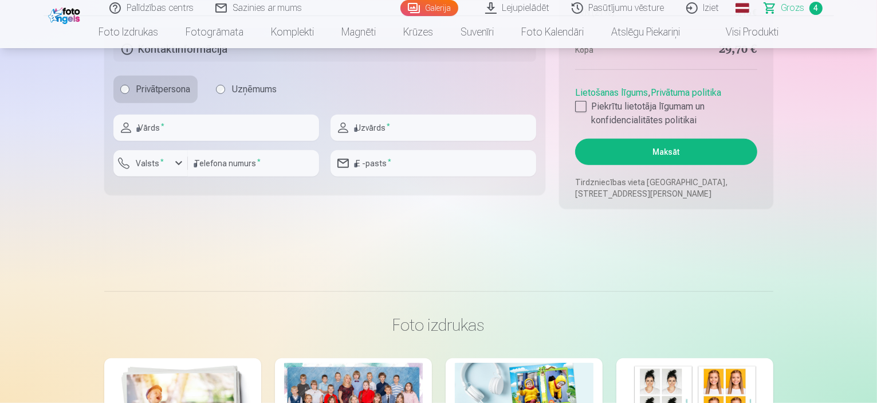
scroll to position [1031, 0]
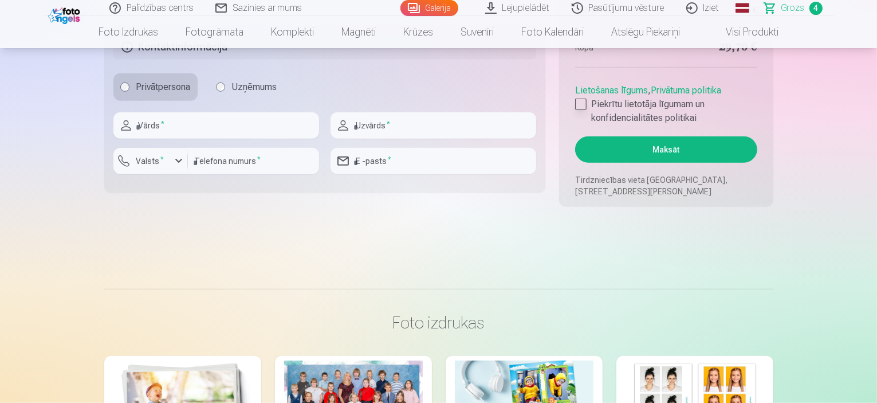
type input "********"
click at [579, 102] on div at bounding box center [580, 103] width 11 height 11
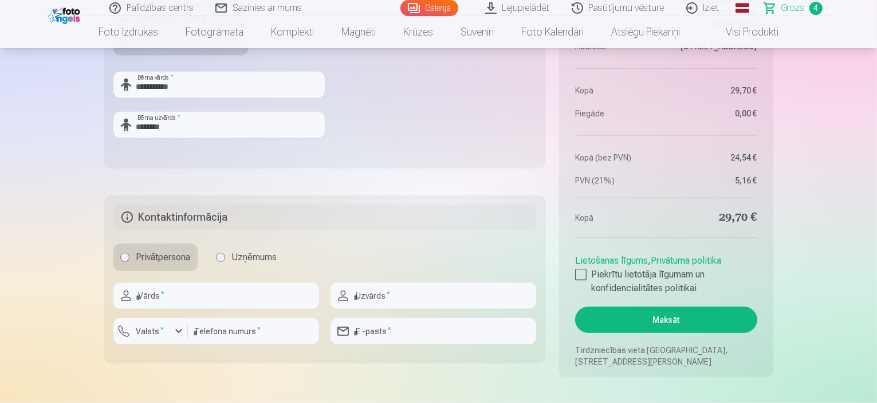
scroll to position [859, 0]
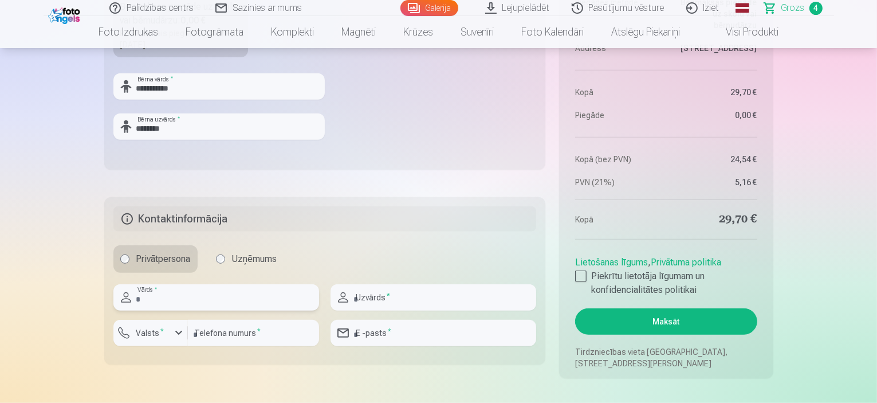
click at [160, 302] on input "text" at bounding box center [216, 297] width 206 height 26
type input "****"
type input "**********"
type input "********"
click at [404, 327] on input "email" at bounding box center [433, 333] width 206 height 26
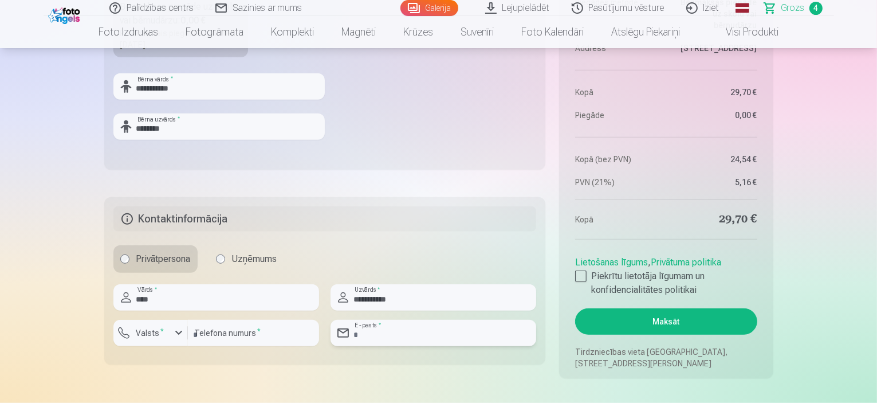
type input "**********"
click at [144, 341] on button "Valsts *" at bounding box center [150, 333] width 74 height 26
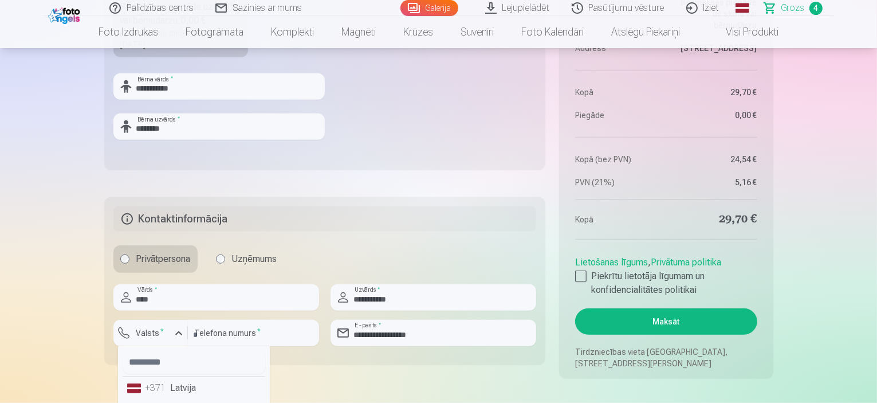
drag, startPoint x: 158, startPoint y: 390, endPoint x: 152, endPoint y: 378, distance: 12.8
click at [158, 389] on div "+371" at bounding box center [156, 388] width 23 height 14
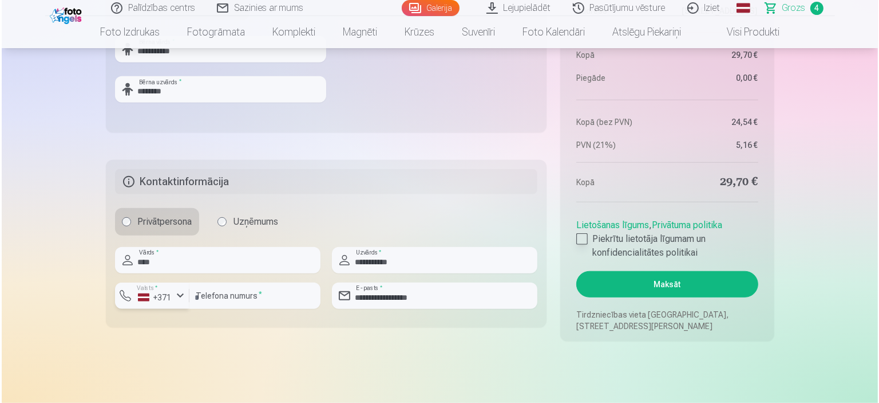
scroll to position [916, 0]
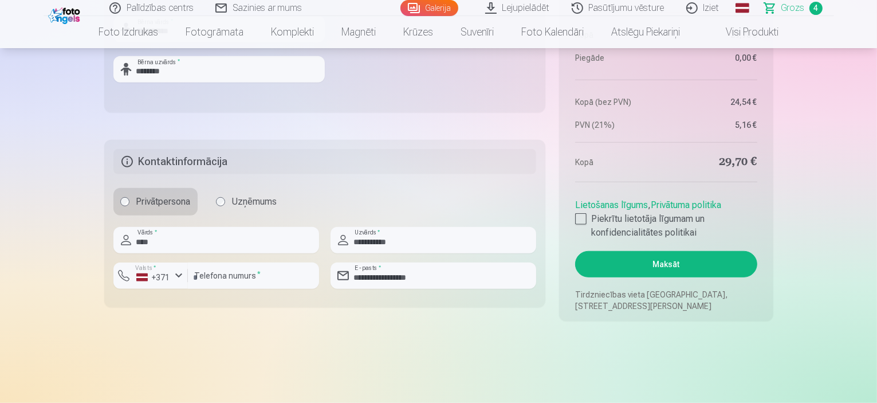
click at [666, 267] on button "Maksāt" at bounding box center [666, 264] width 182 height 26
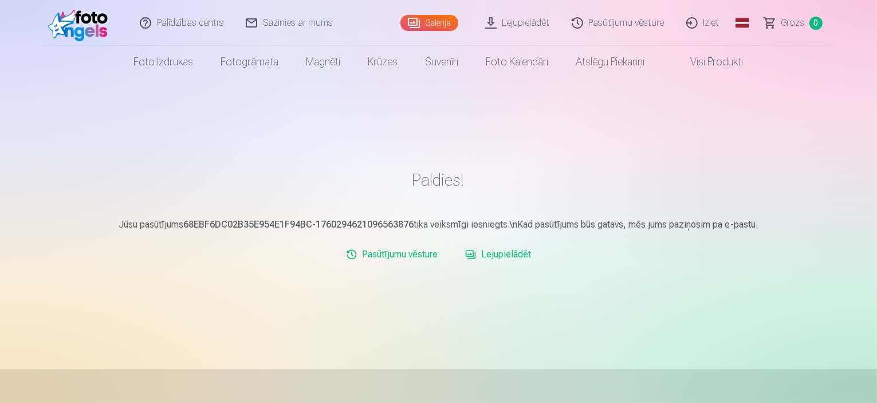
click at [490, 254] on link "Lejupielādēt" at bounding box center [497, 254] width 75 height 23
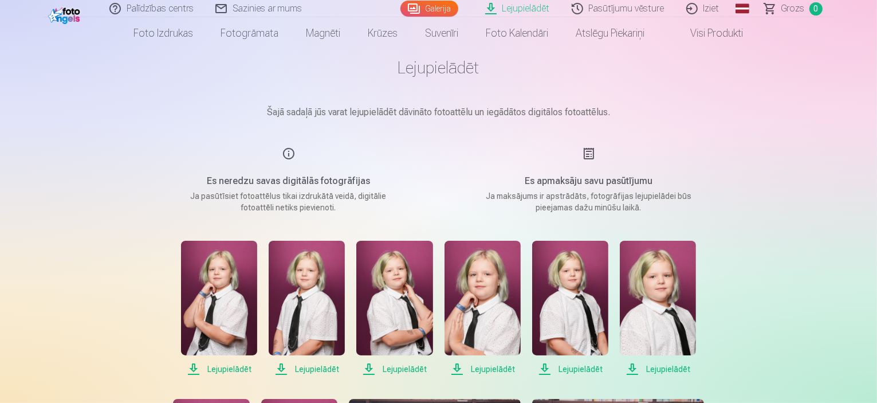
scroll to position [172, 0]
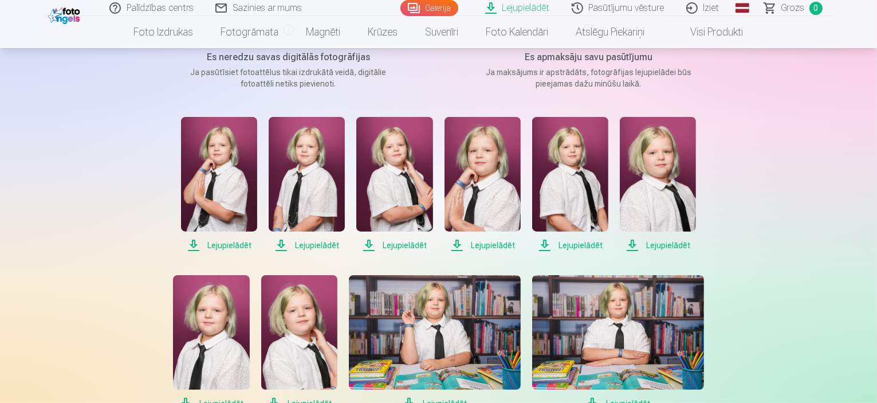
click at [223, 244] on span "Lejupielādēt" at bounding box center [219, 245] width 76 height 14
click at [305, 242] on span "Lejupielādēt" at bounding box center [307, 245] width 76 height 14
click at [407, 247] on span "Lejupielādēt" at bounding box center [394, 245] width 76 height 14
click at [478, 244] on span "Lejupielādēt" at bounding box center [482, 245] width 76 height 14
click at [582, 242] on span "Lejupielādēt" at bounding box center [570, 245] width 76 height 14
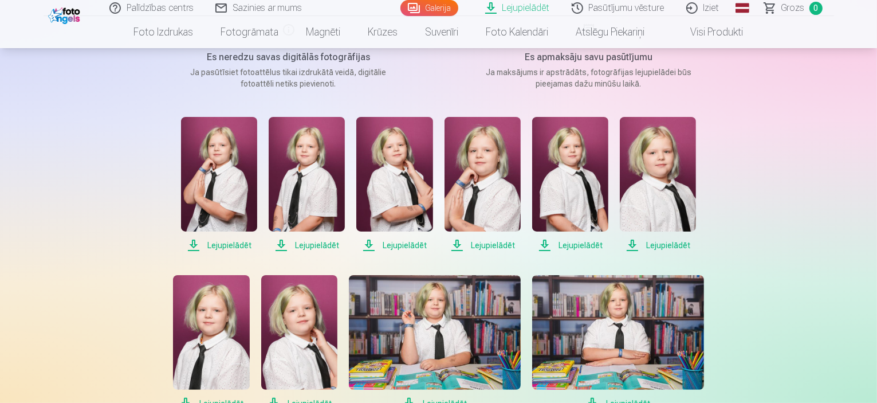
click at [658, 243] on span "Lejupielādēt" at bounding box center [658, 245] width 76 height 14
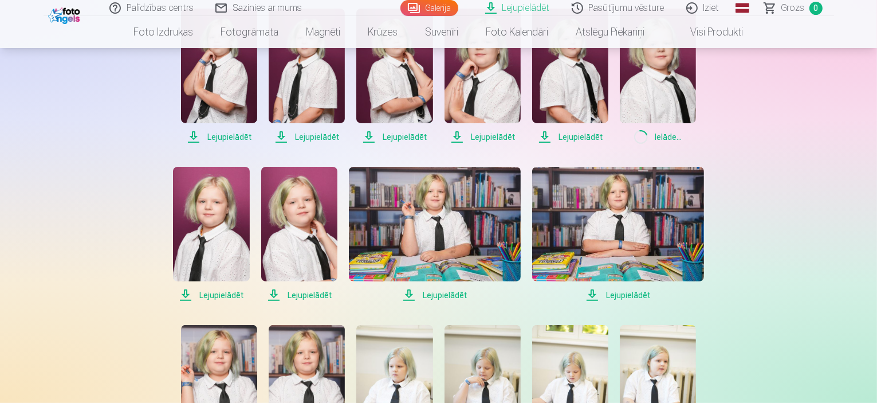
scroll to position [286, 0]
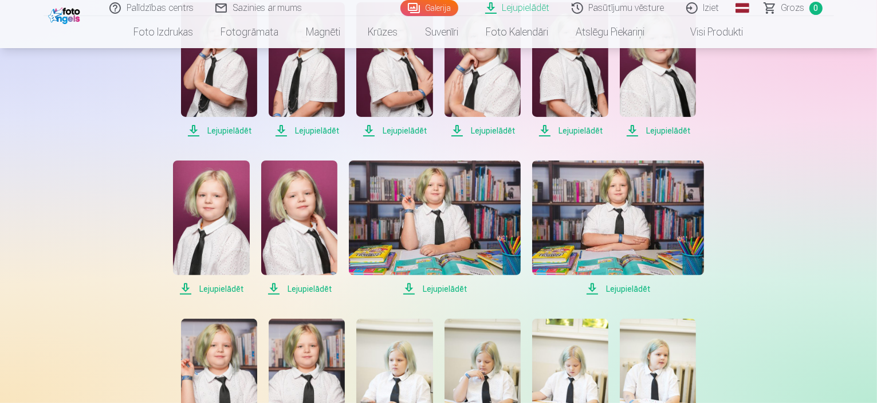
click at [208, 289] on span "Lejupielādēt" at bounding box center [211, 289] width 76 height 14
click at [302, 285] on span "Lejupielādēt" at bounding box center [299, 289] width 76 height 14
click at [426, 287] on span "Lejupielādēt" at bounding box center [435, 289] width 172 height 14
click at [622, 288] on span "Lejupielādēt" at bounding box center [618, 289] width 172 height 14
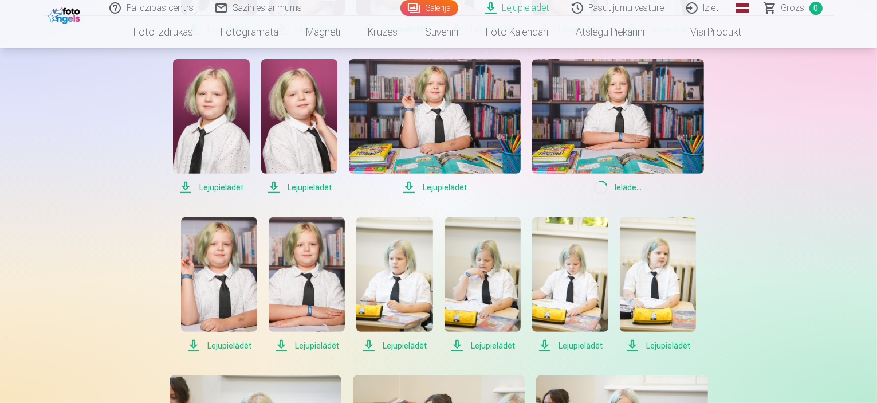
scroll to position [458, 0]
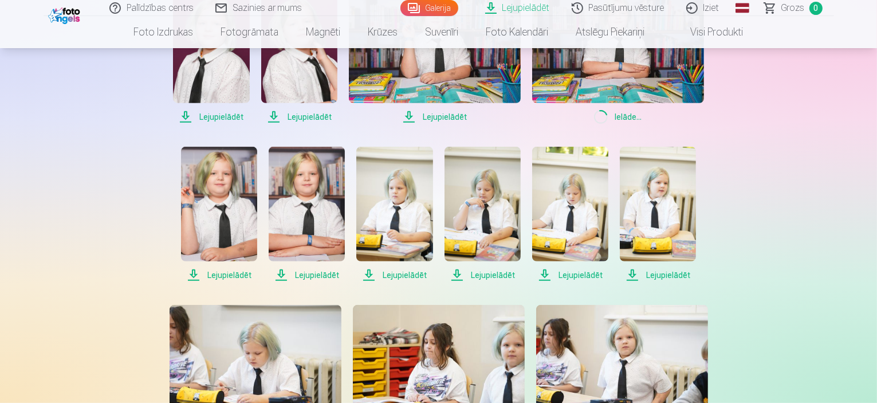
click at [228, 275] on span "Lejupielādēt" at bounding box center [219, 275] width 76 height 14
click at [297, 273] on span "Lejupielādēt" at bounding box center [307, 275] width 76 height 14
click at [408, 271] on span "Lejupielādēt" at bounding box center [394, 275] width 76 height 14
click at [488, 276] on span "Lejupielādēt" at bounding box center [482, 275] width 76 height 14
click at [575, 272] on span "Lejupielādēt" at bounding box center [570, 275] width 76 height 14
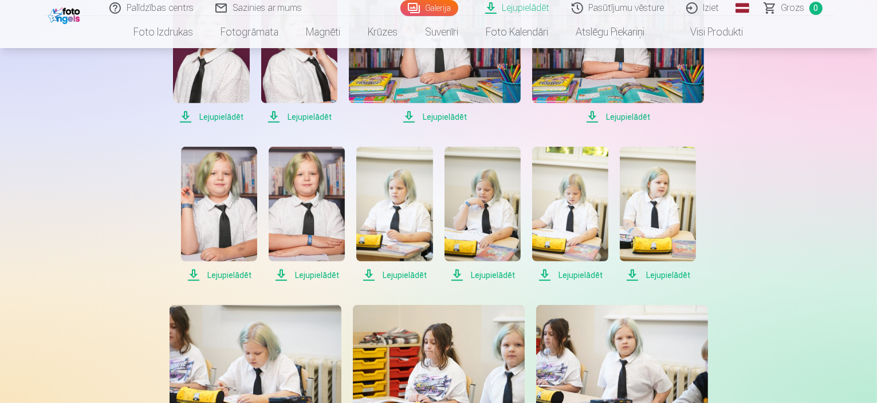
click at [673, 277] on span "Lejupielādēt" at bounding box center [658, 275] width 76 height 14
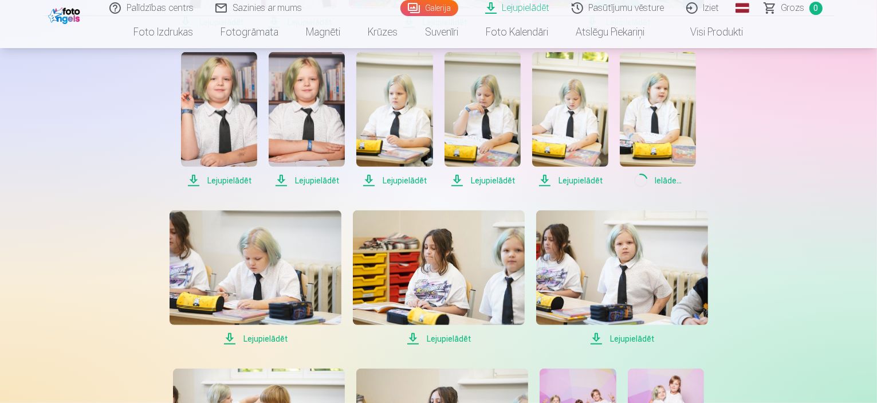
scroll to position [573, 0]
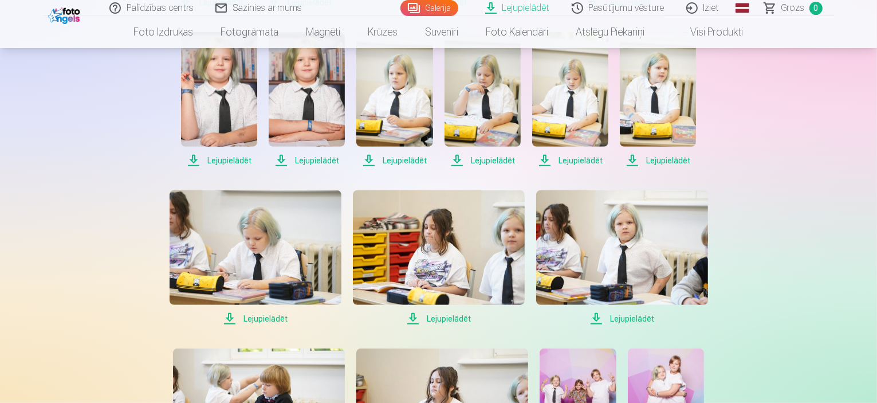
click at [261, 317] on span "Lejupielādēt" at bounding box center [255, 318] width 172 height 14
click at [450, 317] on span "Lejupielādēt" at bounding box center [439, 318] width 172 height 14
click at [616, 317] on span "Lejupielādēt" at bounding box center [622, 318] width 172 height 14
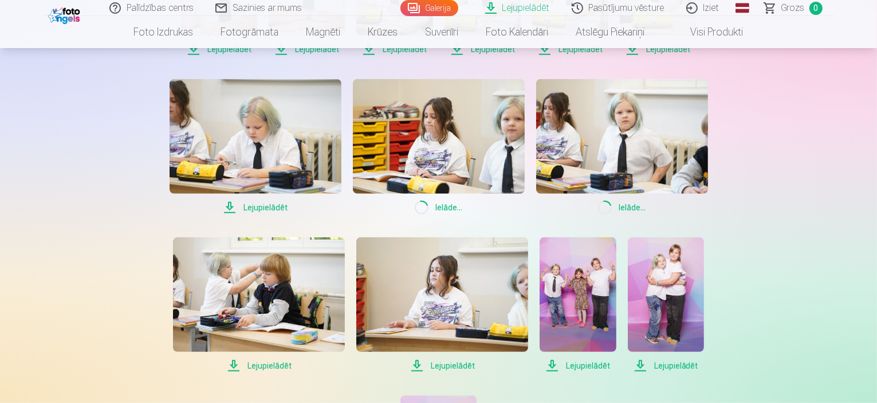
scroll to position [802, 0]
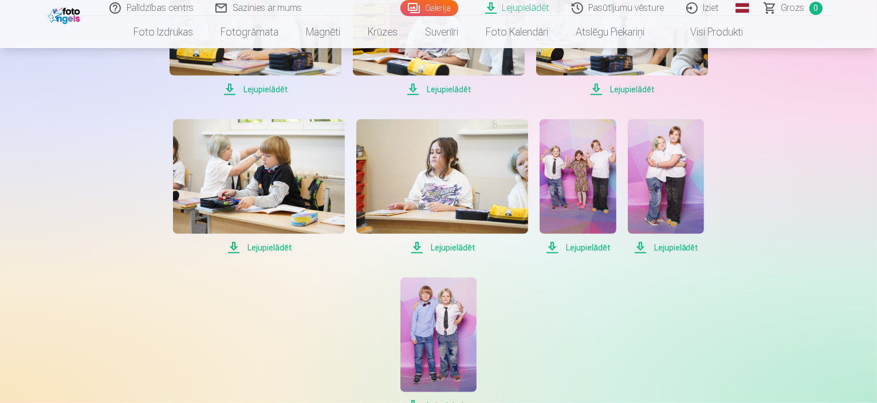
click at [261, 250] on span "Lejupielādēt" at bounding box center [259, 247] width 172 height 14
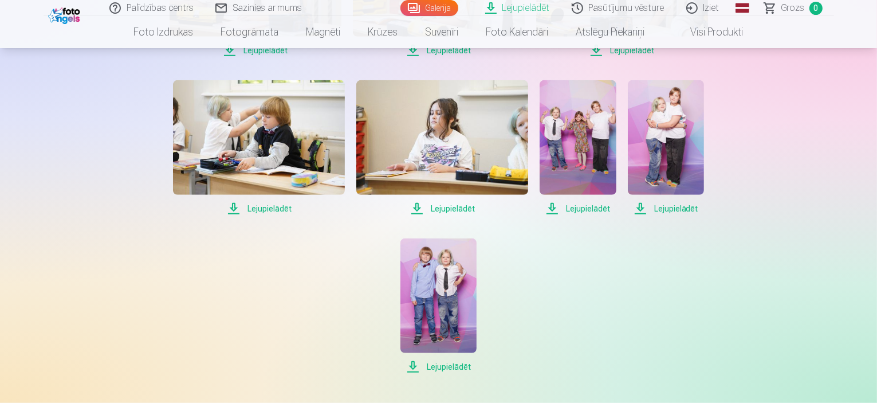
scroll to position [973, 0]
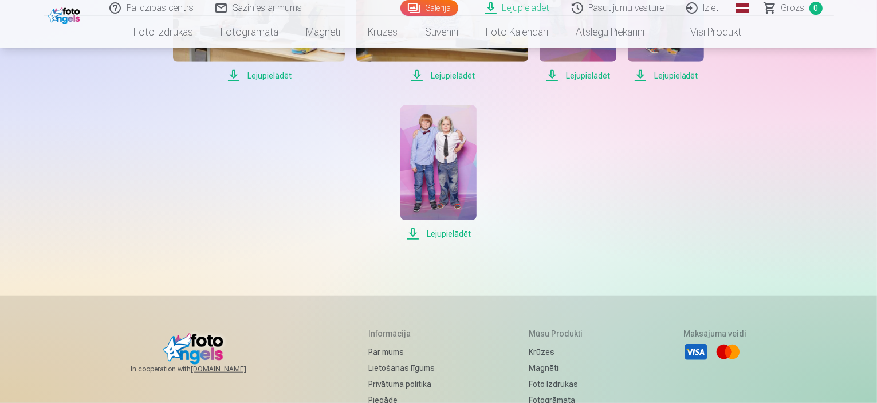
click at [448, 232] on span "Lejupielādēt" at bounding box center [438, 234] width 76 height 14
